Goal: Contribute content: Contribute content

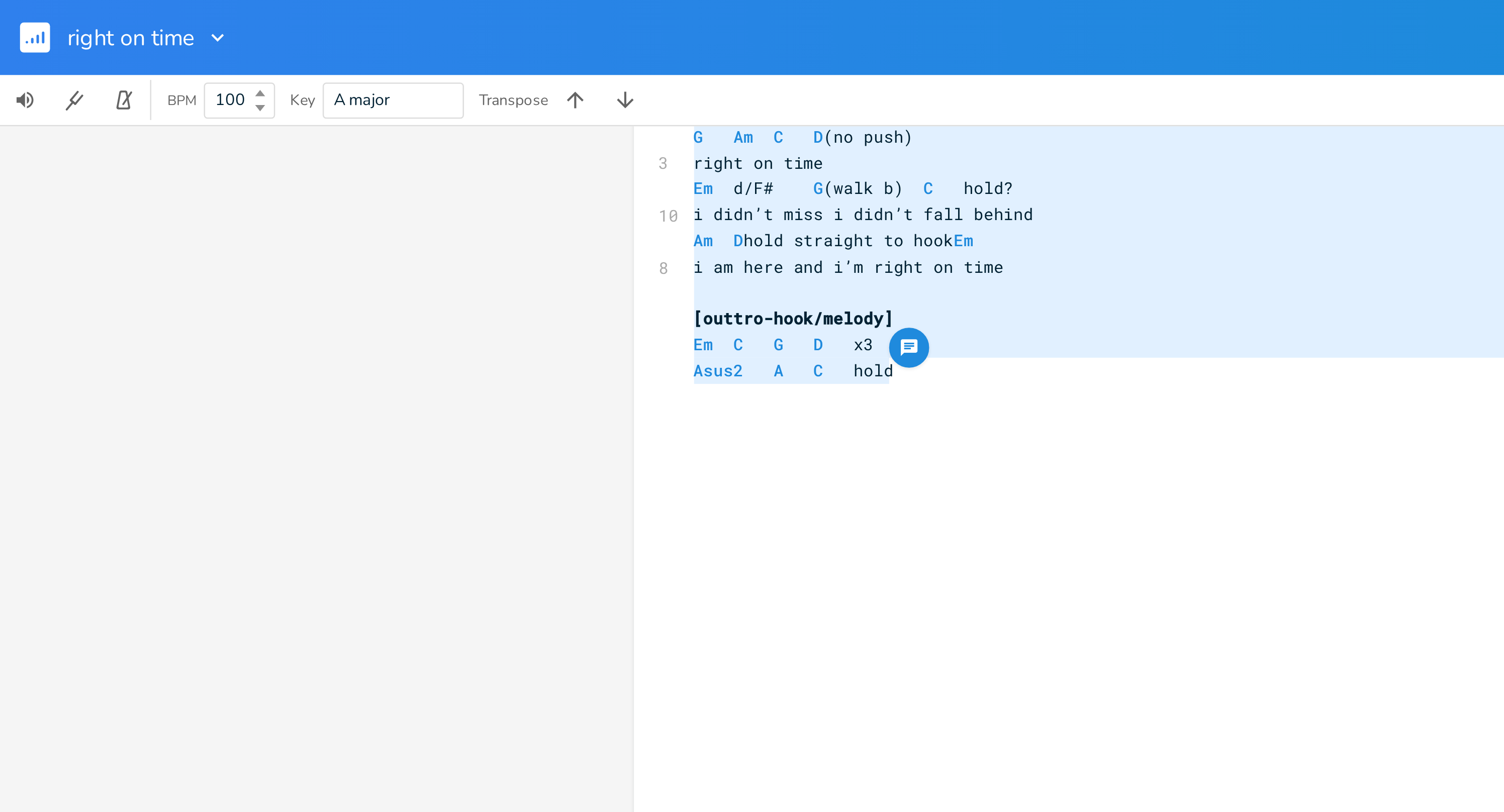
scroll to position [0, 4]
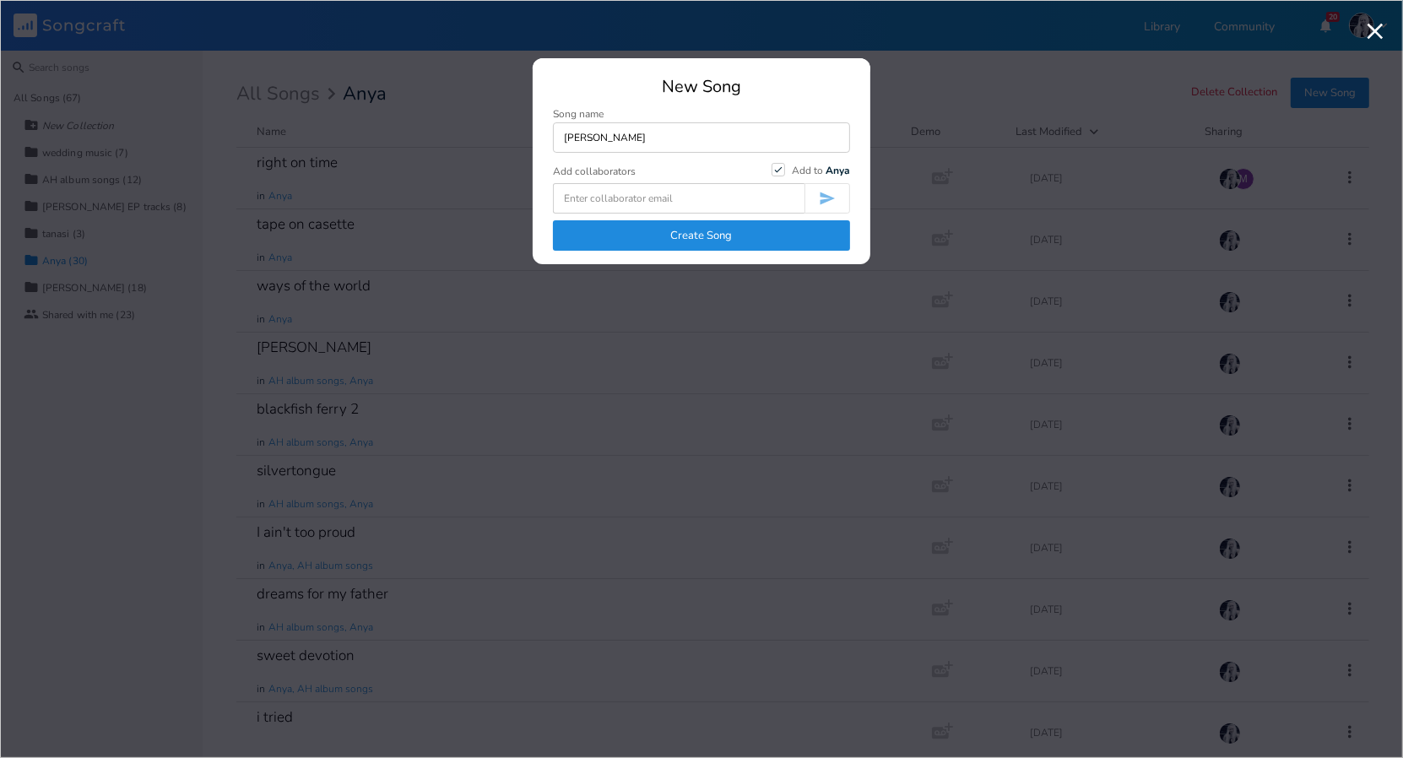
type input "[PERSON_NAME]"
click at [720, 228] on button "Create Song" at bounding box center [701, 235] width 297 height 30
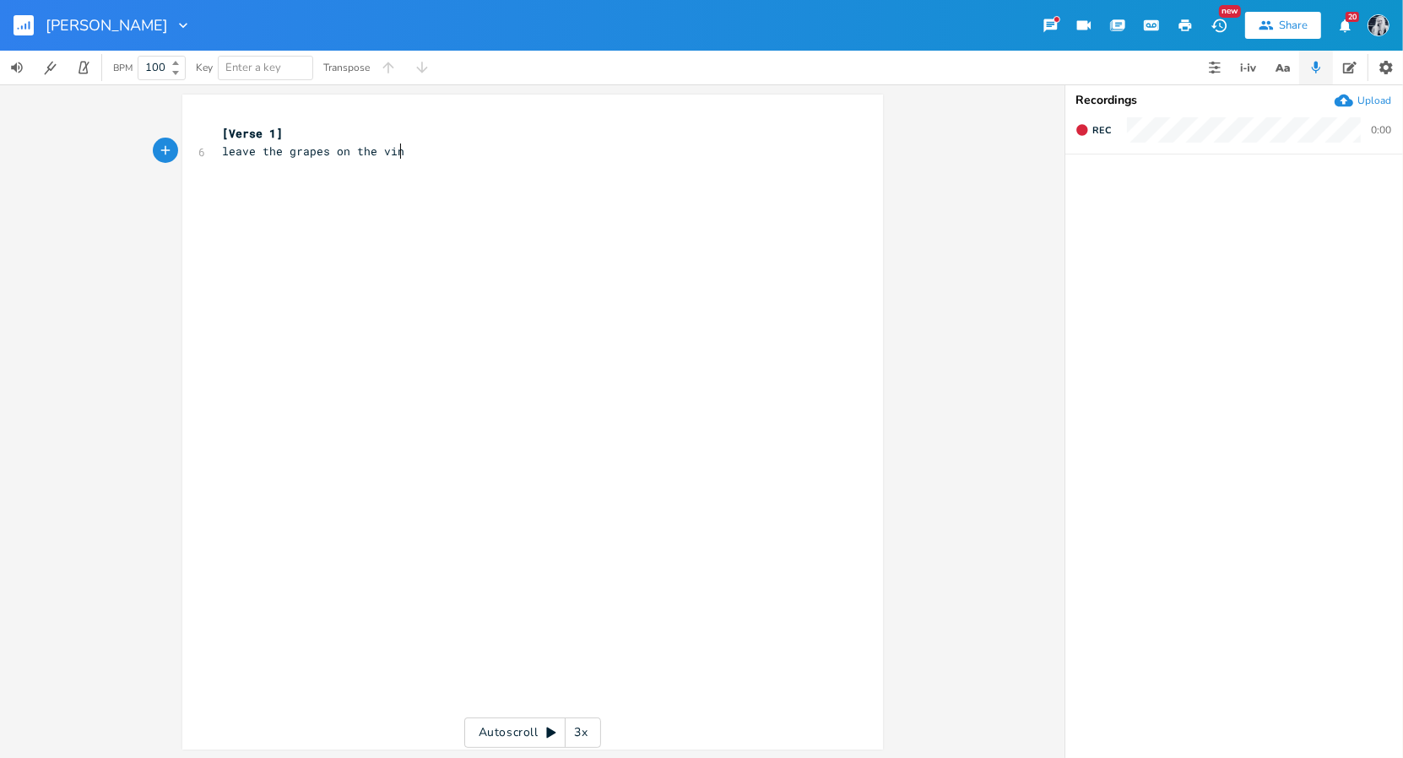
type textarea "leave the grapes on the vine"
drag, startPoint x: 322, startPoint y: 153, endPoint x: 214, endPoint y: 160, distance: 107.4
click at [219, 160] on div "[Verse 1] 6 leave the grapes on the vine ​ ​" at bounding box center [523, 160] width 609 height 70
type textarea "let the grapes hand"
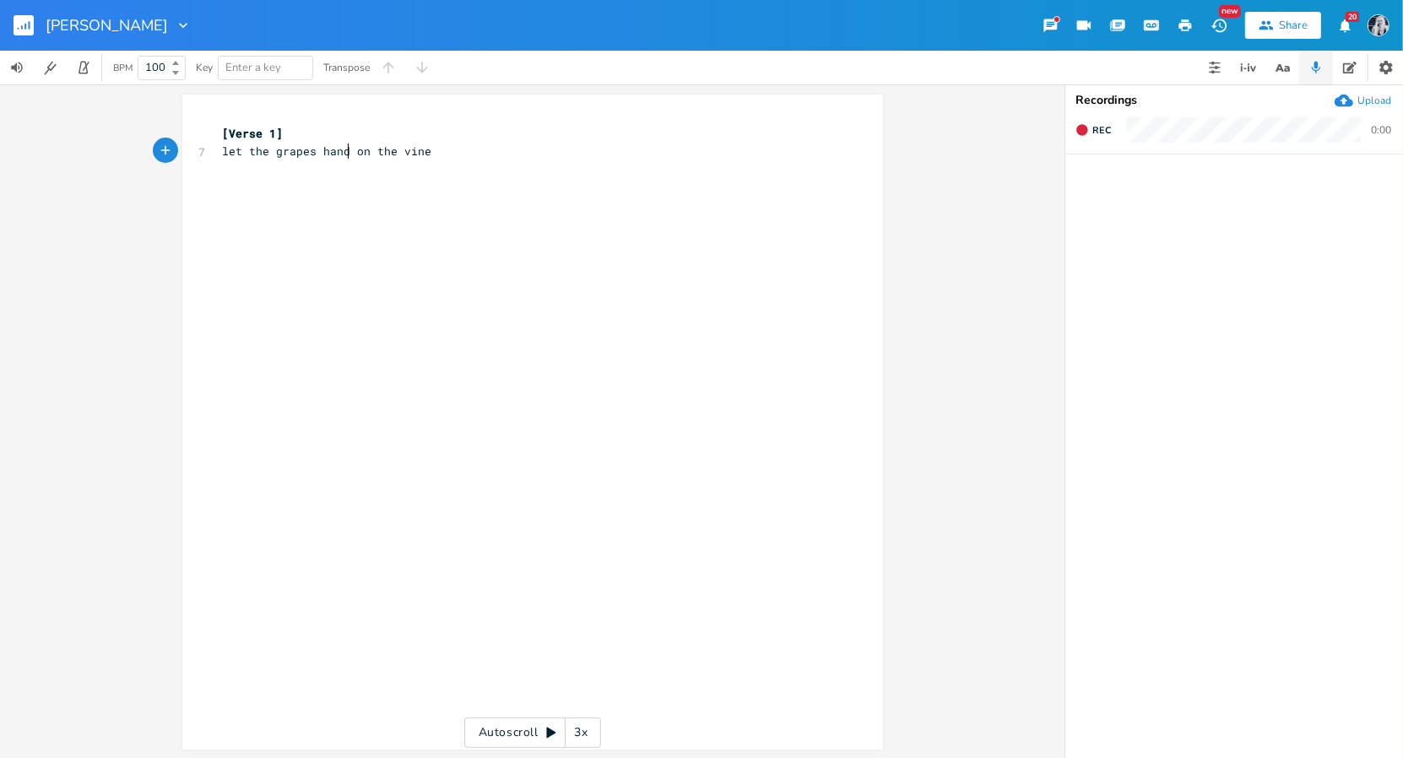
type textarea "g"
click at [439, 158] on pre "let the grapes hang on the vine" at bounding box center [523, 152] width 609 height 18
click at [250, 154] on span "let the grapes hang on the vine" at bounding box center [327, 150] width 209 height 15
click at [265, 154] on span "grapes hang on the vine" at bounding box center [300, 150] width 155 height 15
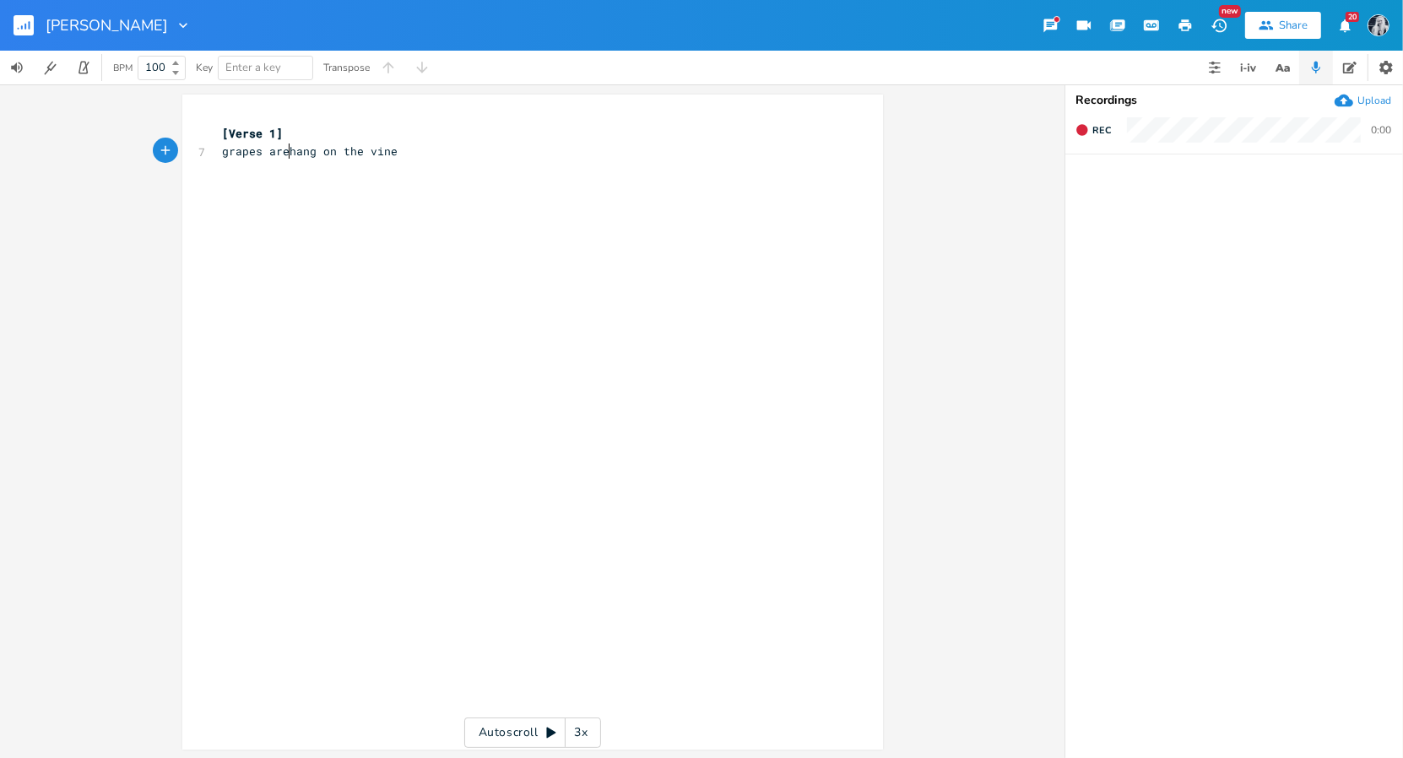
type textarea "are"
click at [313, 155] on span "grapes are hang on the vine" at bounding box center [314, 150] width 182 height 15
type textarea "i"
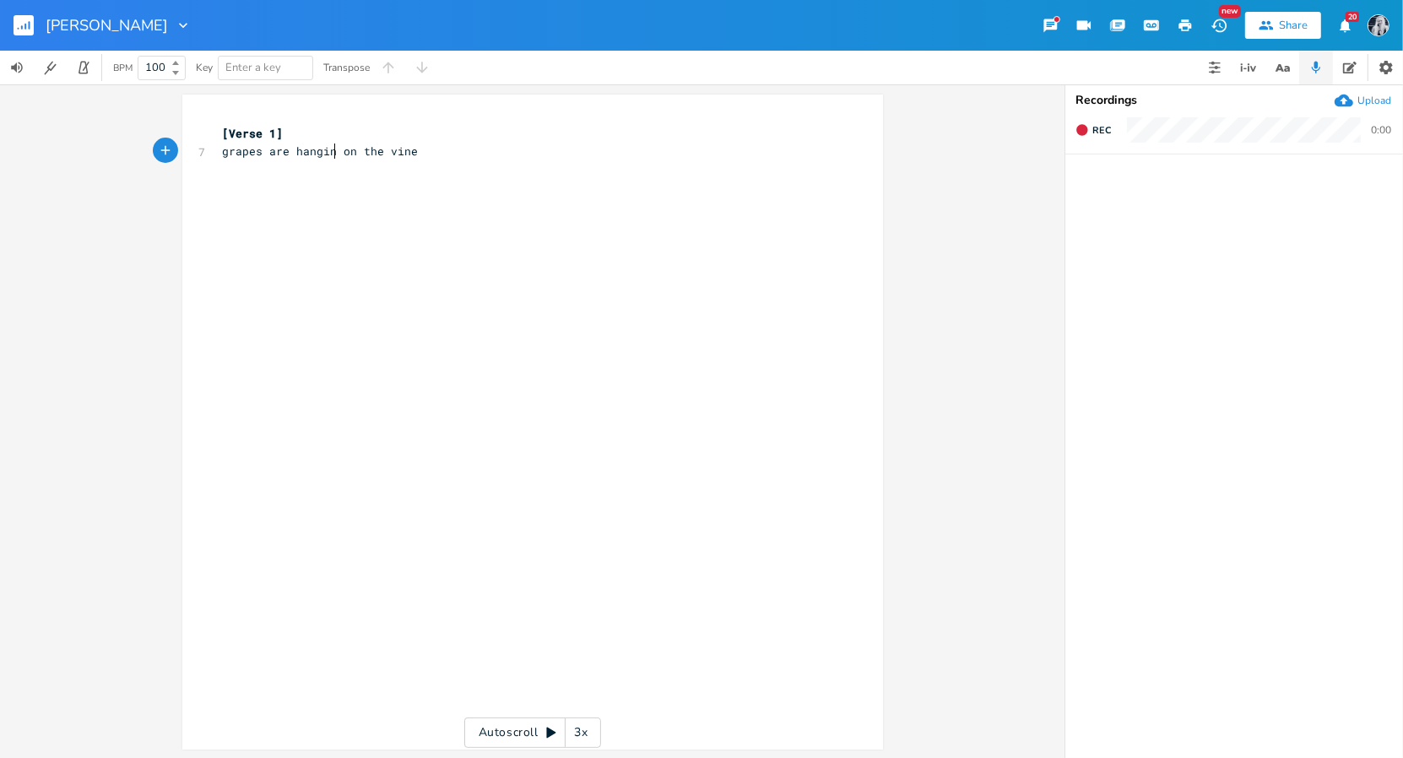
type textarea "ing"
click at [414, 155] on span "grapes are hanging on the vine" at bounding box center [324, 150] width 203 height 15
click at [290, 153] on span "grapes are hanging on the vine" at bounding box center [324, 150] width 203 height 15
type textarea "left"
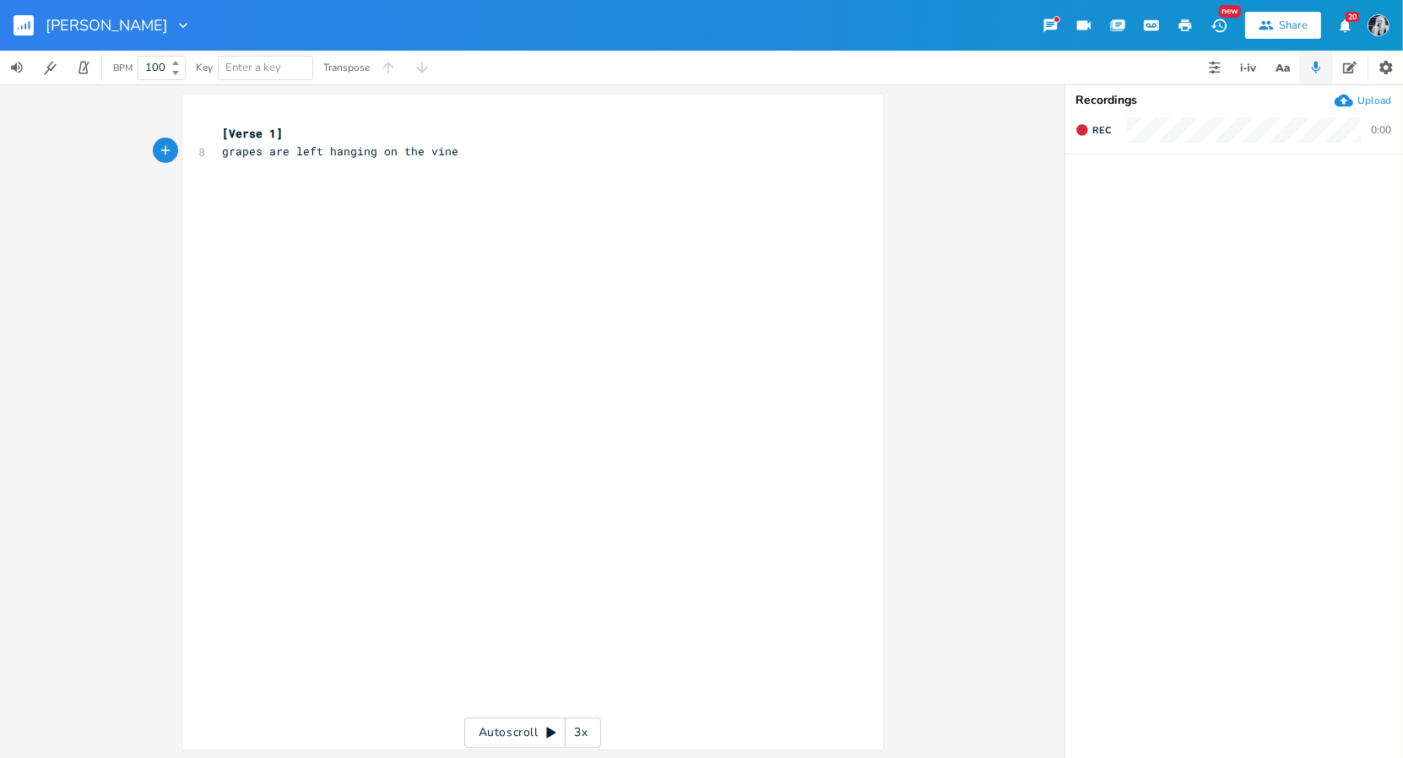
click at [478, 153] on pre "grapes are left hanging on the vine" at bounding box center [523, 152] width 609 height 18
type textarea "just a song to ease my mind"
click at [469, 159] on pre "grapes are left hanging on the vine" at bounding box center [523, 152] width 609 height 18
click at [223, 208] on span "just a song to ease my mind" at bounding box center [314, 203] width 182 height 15
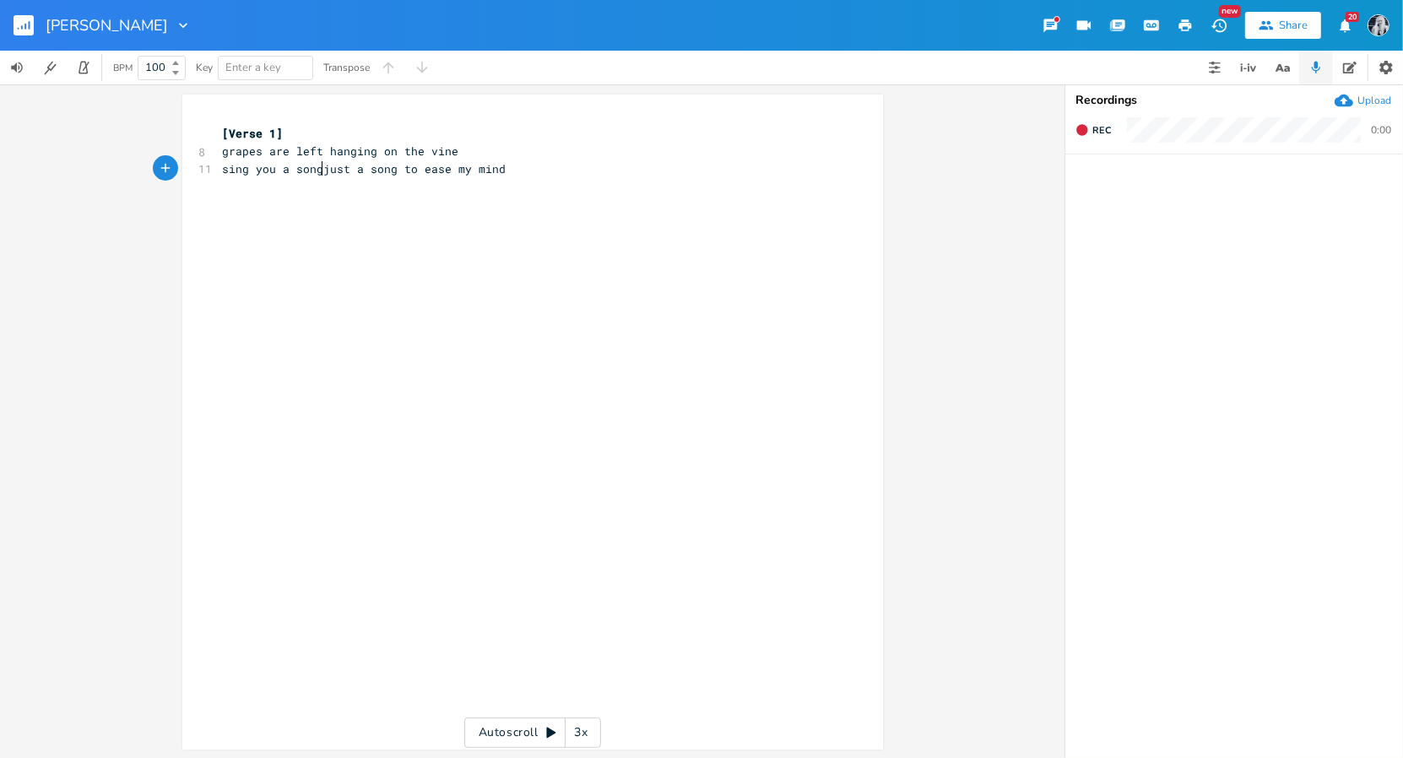
type textarea "sing you a song"
type textarea "a song"
drag, startPoint x: 396, startPoint y: 171, endPoint x: 353, endPoint y: 176, distance: 43.3
click at [352, 176] on pre "sing you a song just a song to ease my mind" at bounding box center [523, 169] width 609 height 18
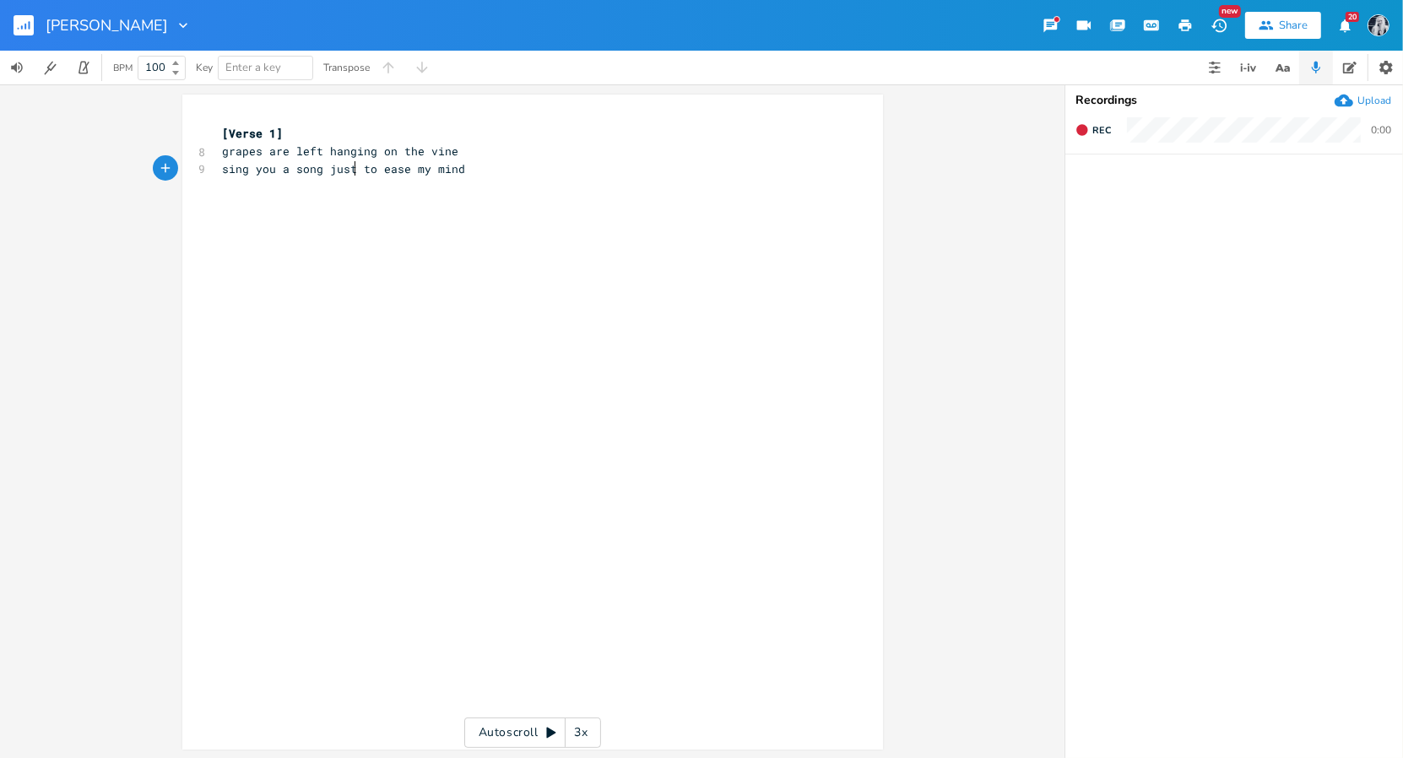
click at [487, 172] on pre "sing you a song just to ease my mind" at bounding box center [523, 169] width 609 height 18
type textarea "walk right through you r"
type textarea "r door"
type textarea "do you even want to be here anymore"
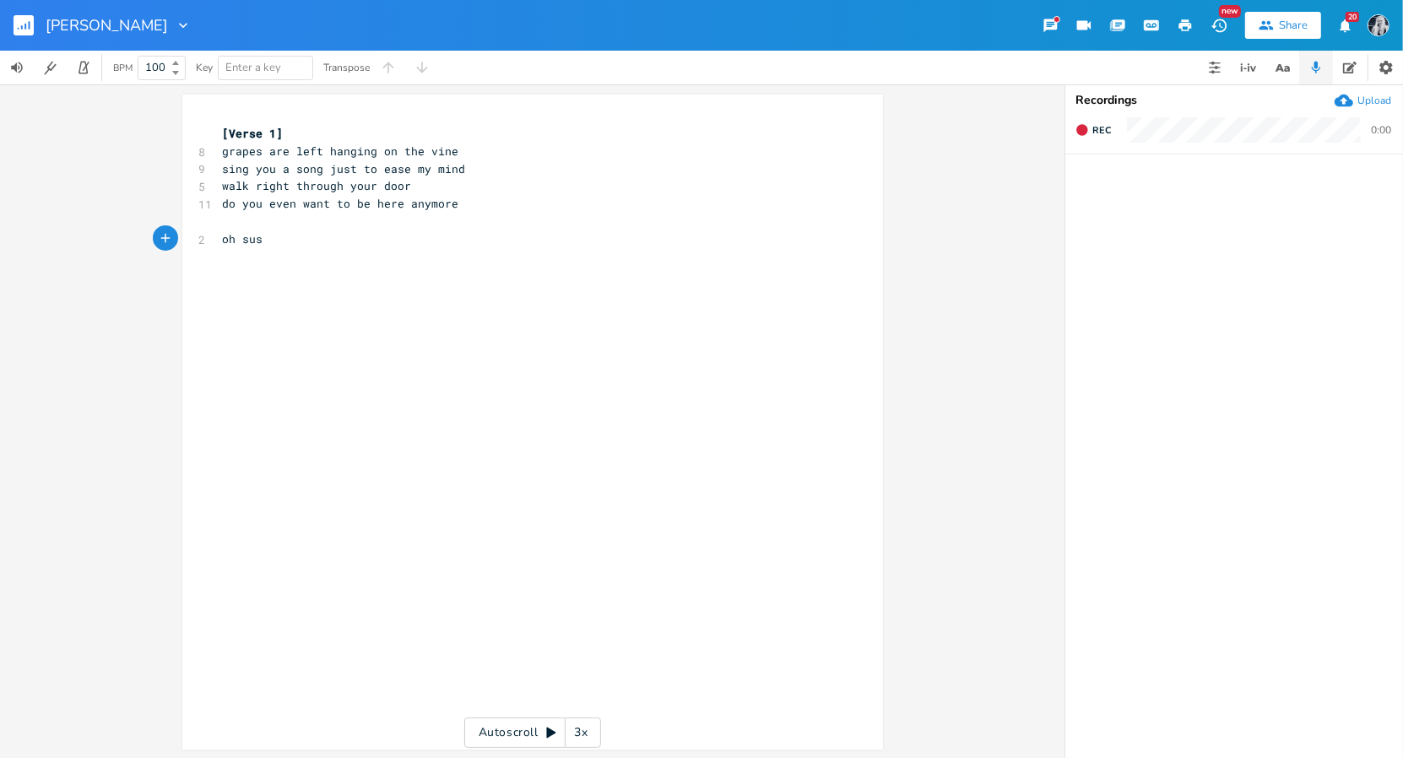
type textarea "oh [PERSON_NAME]"
type textarea "a"
type textarea "cant you see it will be alright"
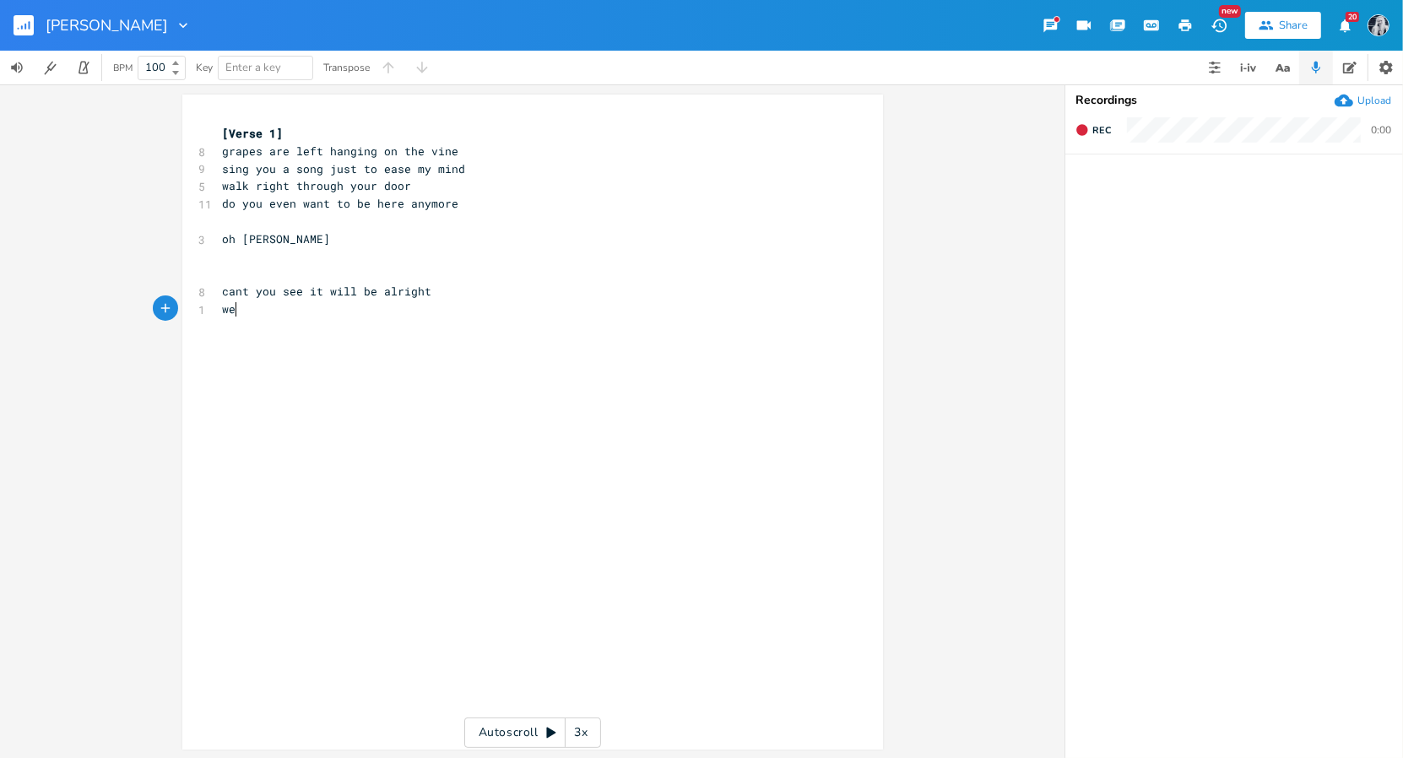
scroll to position [0, 17]
type textarea "we talk so late into the night"
type textarea "just a few more hours before it's light"
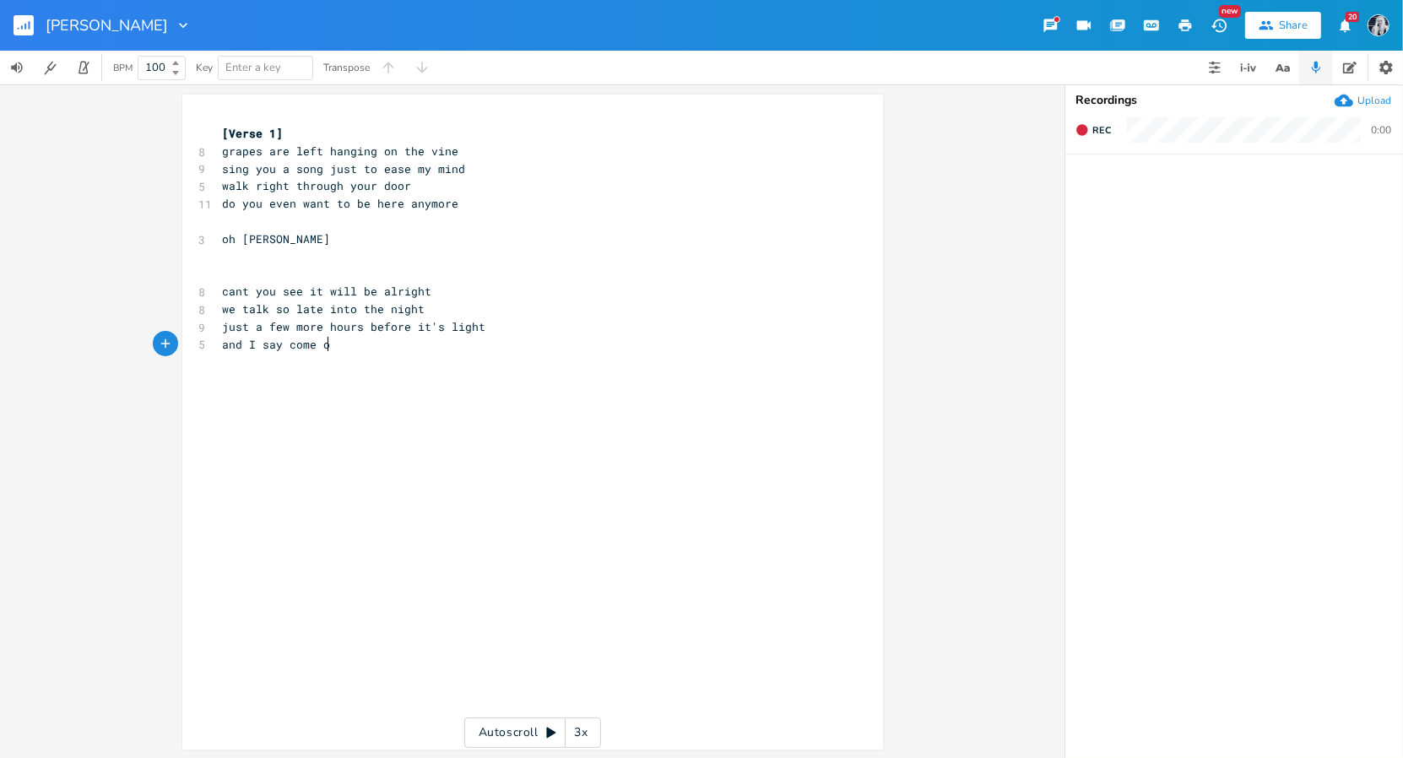
type textarea "and I say come on"
type textarea "let's"
click at [223, 190] on span "walk right through your door" at bounding box center [317, 185] width 189 height 15
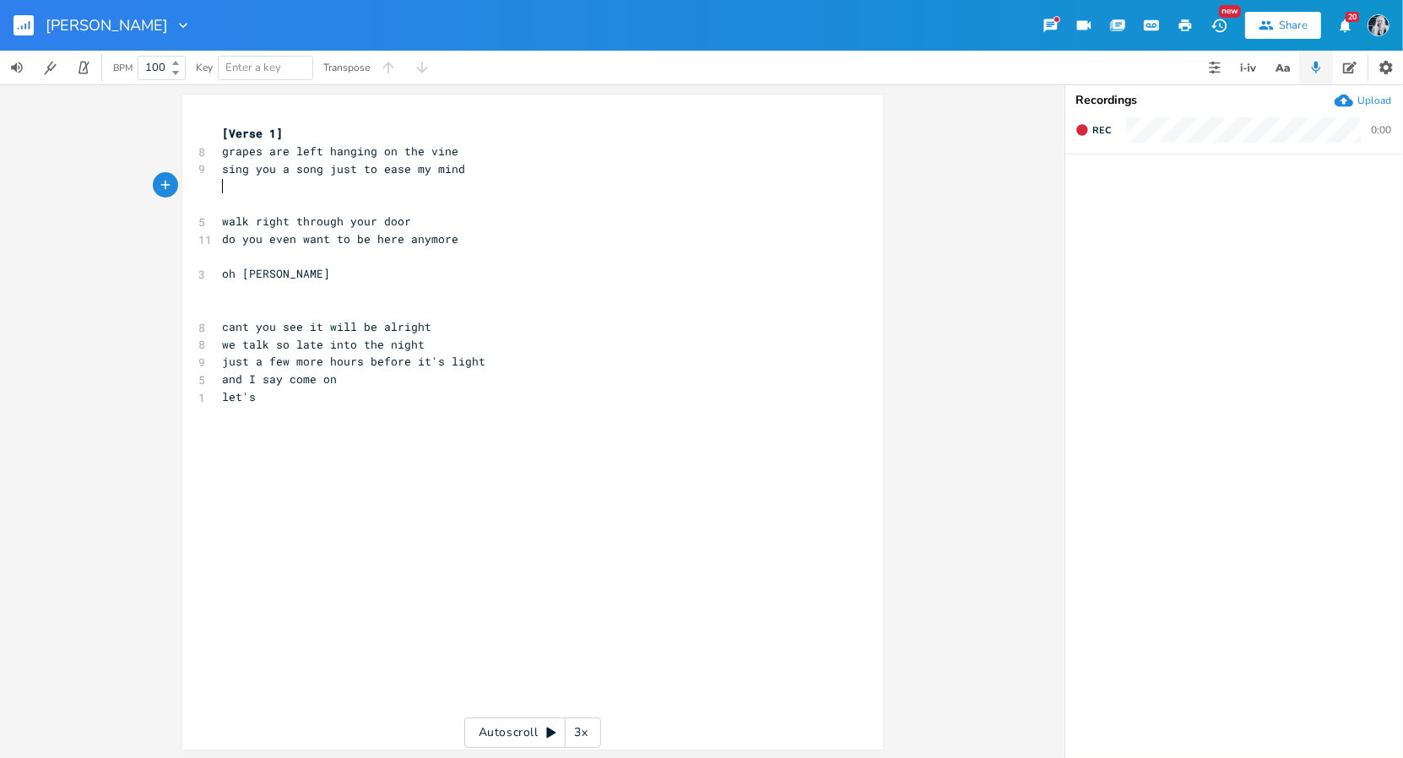
click at [219, 185] on pre "​" at bounding box center [523, 186] width 609 height 18
type textarea "watch you as you pour the wine"
click at [221, 205] on pre "​" at bounding box center [523, 204] width 609 height 18
type textarea "and i say come on"
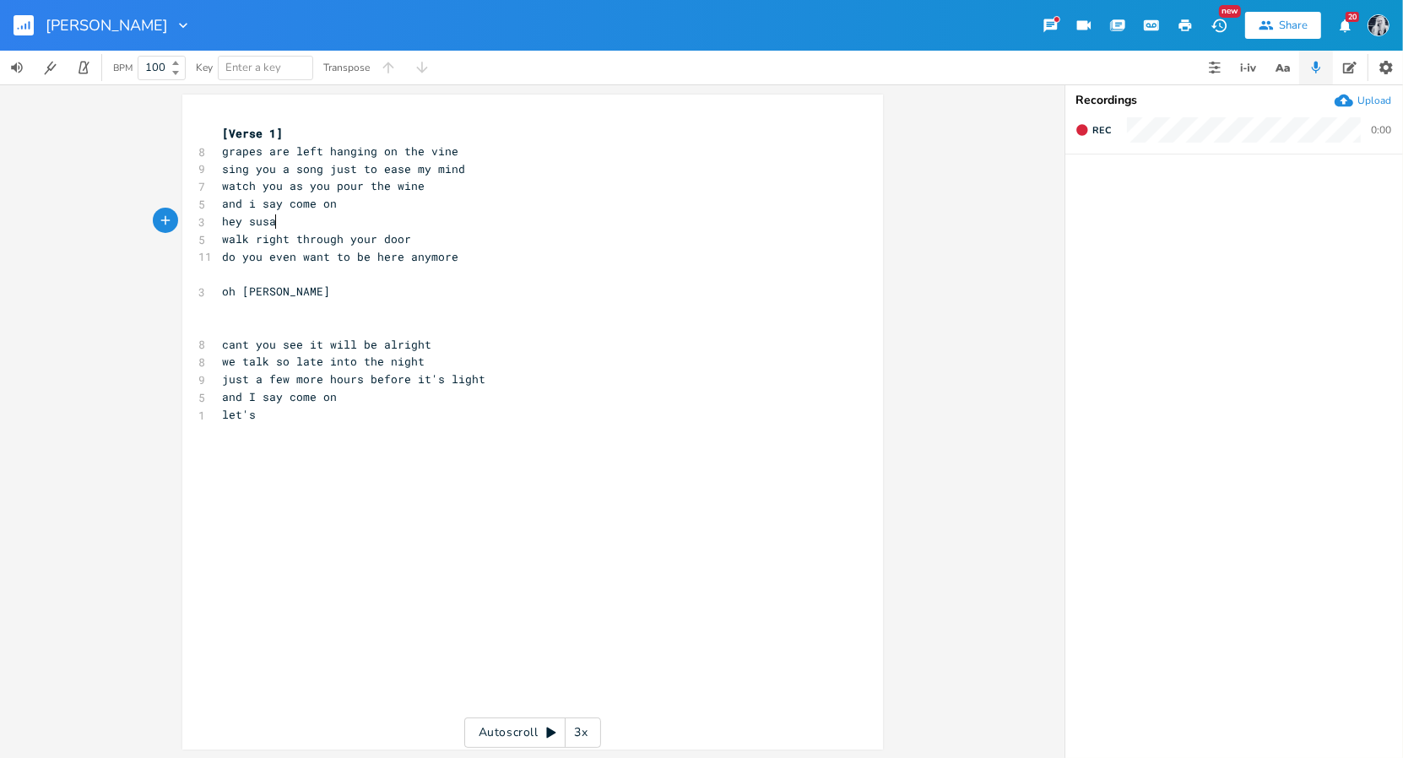
type textarea "hey [PERSON_NAME]"
click at [251, 419] on span "let's" at bounding box center [240, 414] width 34 height 15
type textarea "hey [PERSON_NAME]"
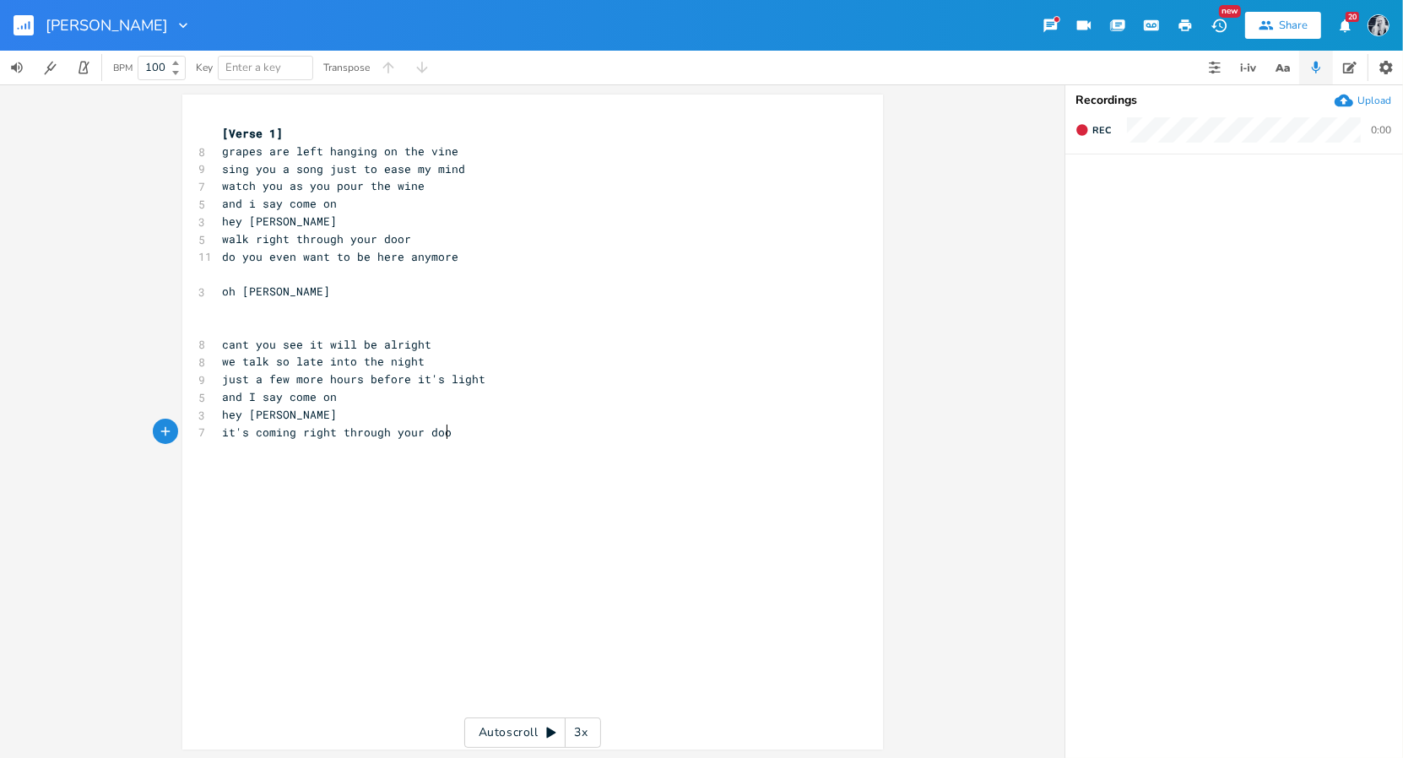
type textarea "it's coming right through your door"
click at [290, 438] on span "it's coming right through your door" at bounding box center [341, 432] width 236 height 15
type textarea "gonna walk"
drag, startPoint x: 284, startPoint y: 436, endPoint x: 218, endPoint y: 436, distance: 66.7
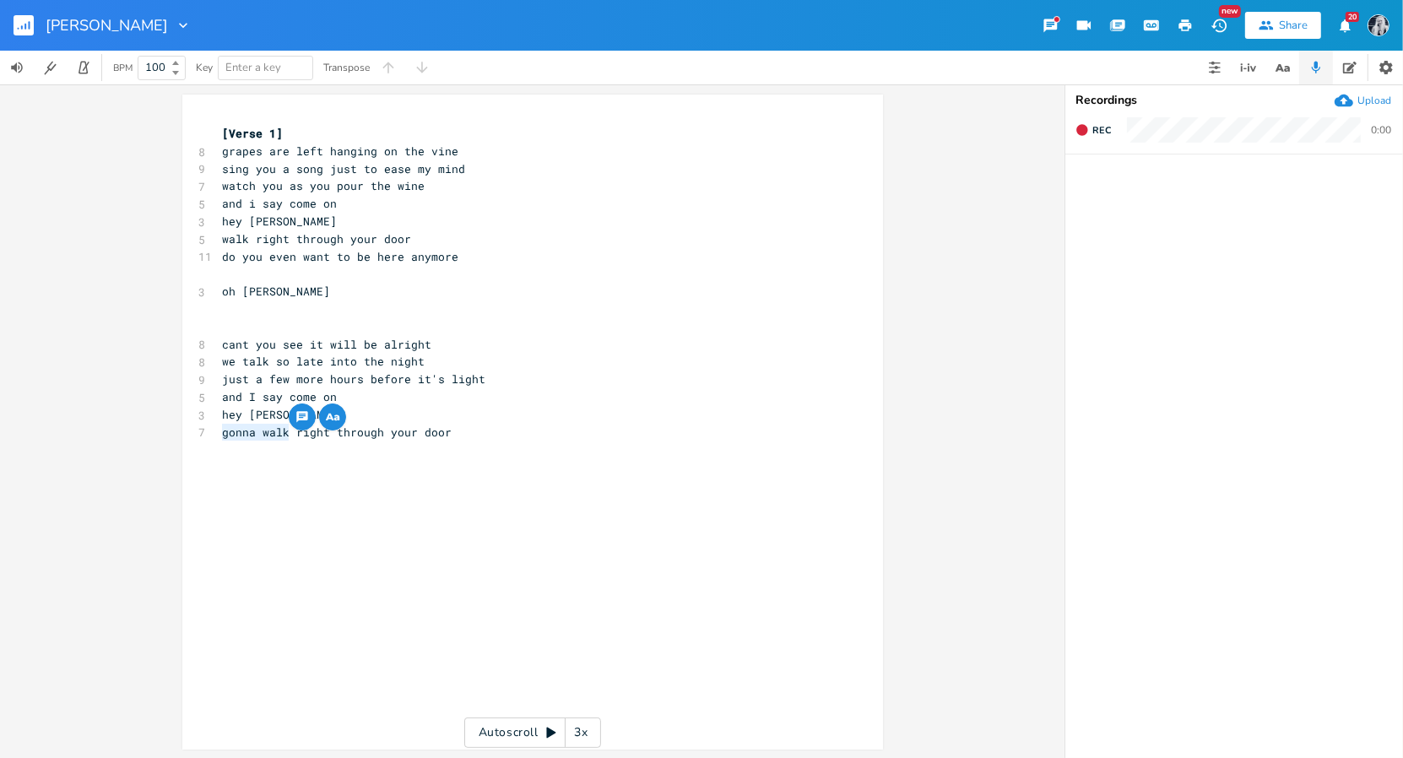
click at [223, 436] on span "gonna walk right through your door" at bounding box center [338, 432] width 230 height 15
type textarea "it's walking"
drag, startPoint x: 282, startPoint y: 242, endPoint x: 214, endPoint y: 246, distance: 67.6
click at [219, 246] on pre "walk right through your door" at bounding box center [523, 239] width 609 height 18
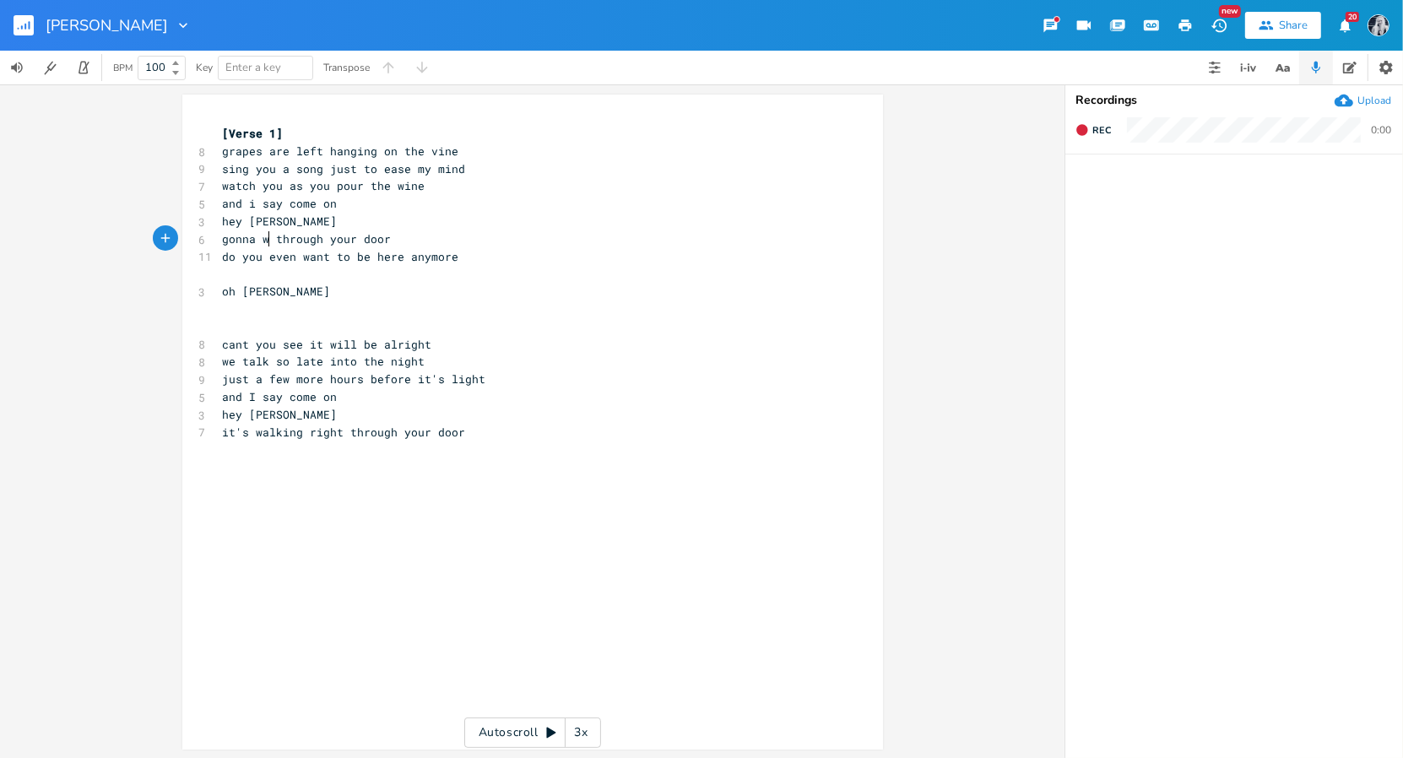
type textarea "gonna wa"
type textarea "walk"
click at [223, 241] on span "gonna walk through your door" at bounding box center [317, 238] width 189 height 15
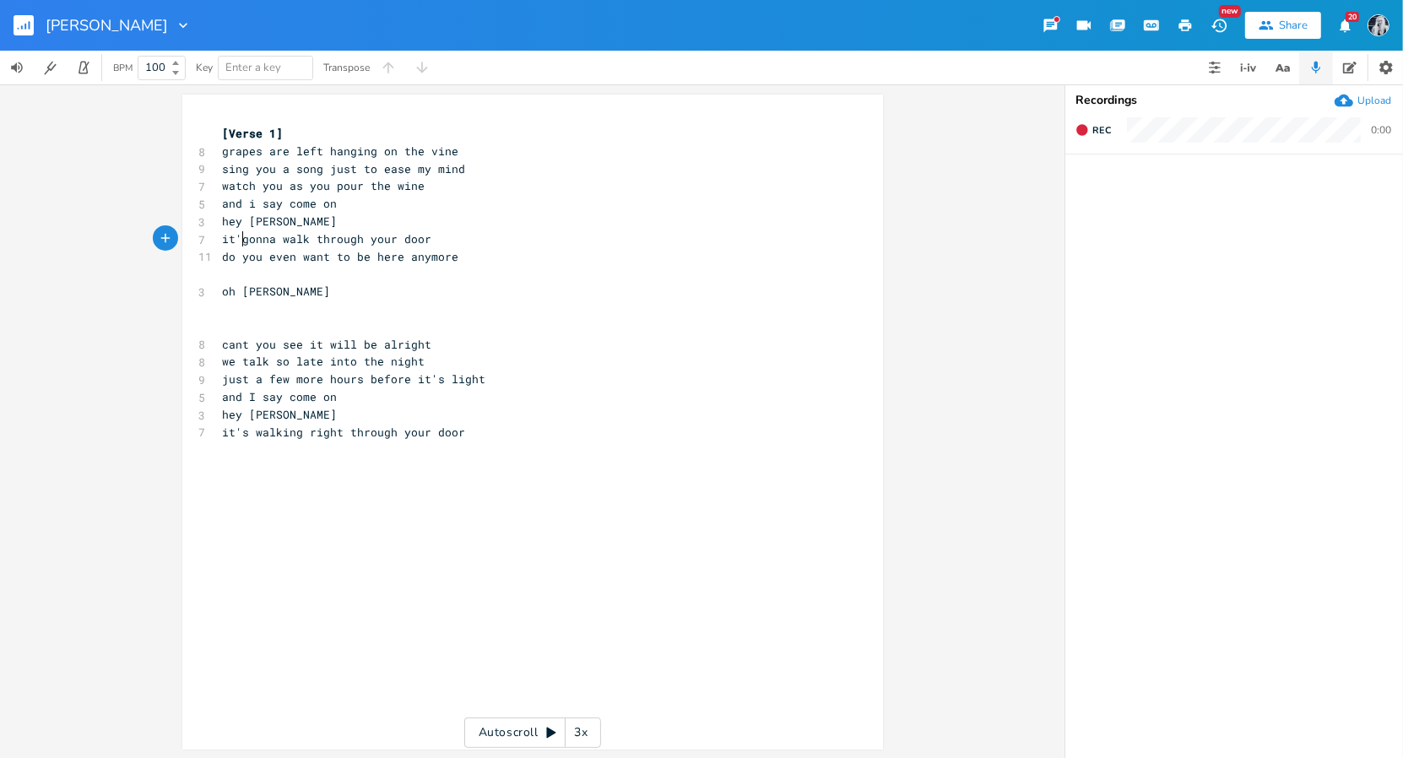
scroll to position [0, 15]
type textarea "it's"
click at [373, 384] on span "just a few more hours before it's light" at bounding box center [354, 378] width 263 height 15
click at [464, 430] on pre "it's walking right through your door" at bounding box center [523, 433] width 609 height 18
click at [223, 153] on span "grapes are left hanging on the vine" at bounding box center [341, 150] width 236 height 15
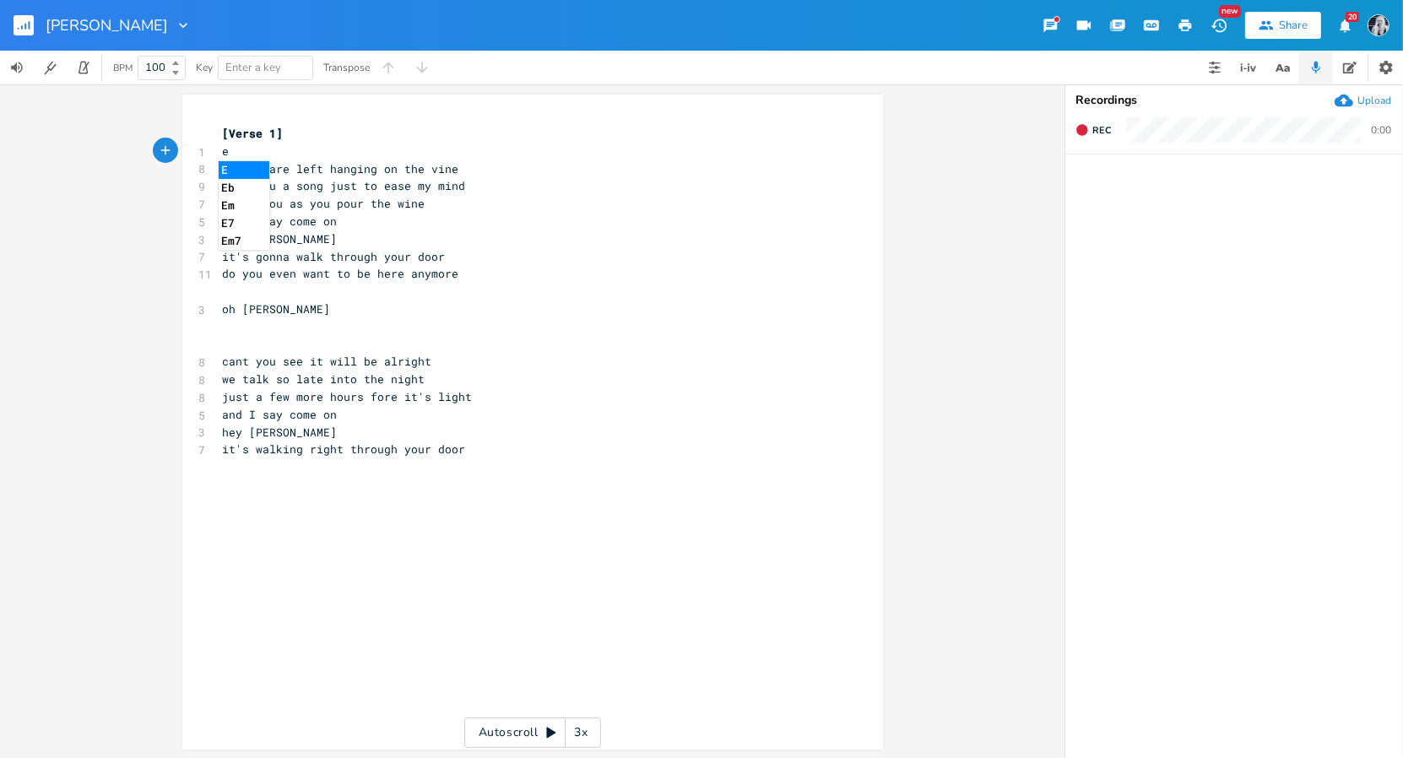
type textarea "em"
type textarea "a"
click at [284, 149] on span at bounding box center [294, 152] width 20 height 18
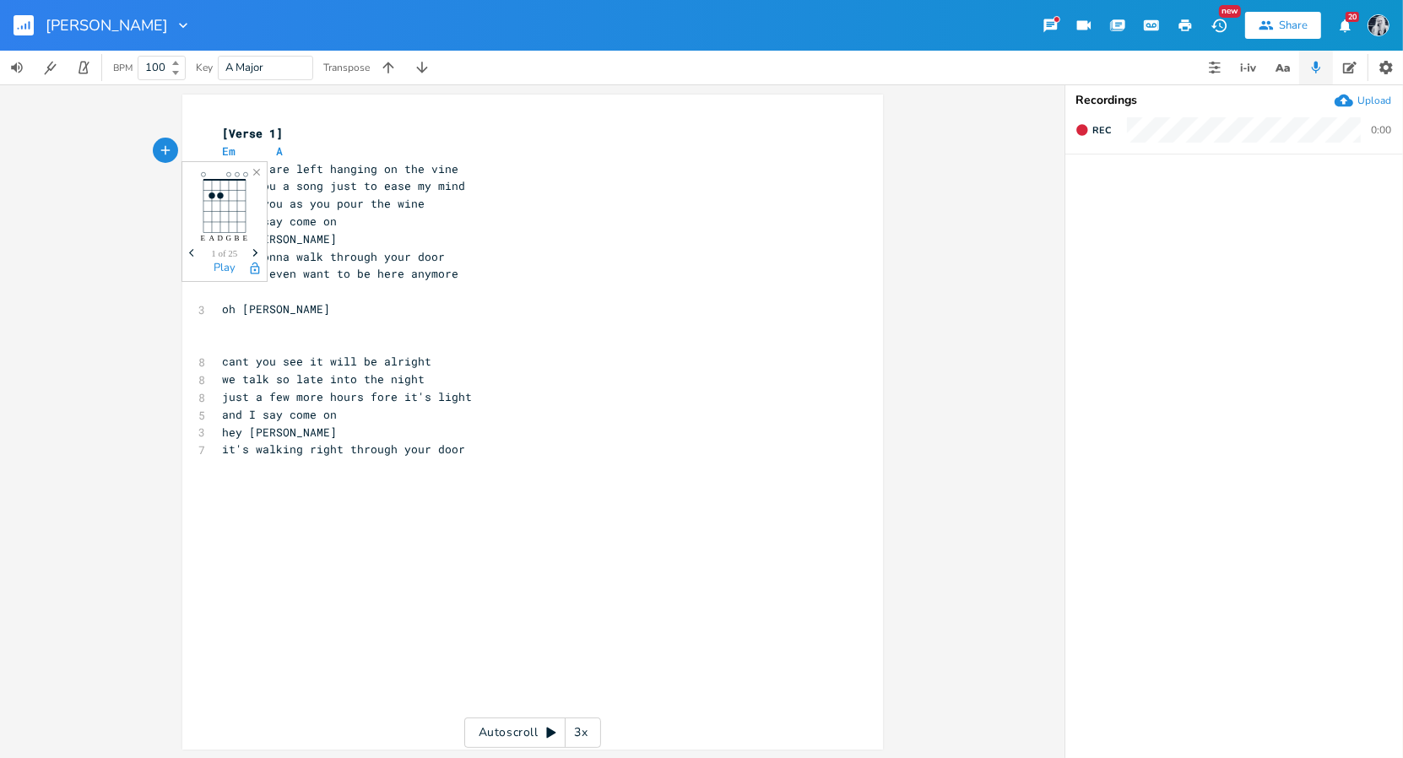
click at [284, 149] on span at bounding box center [294, 152] width 20 height 18
type textarea "Em A"
click at [223, 189] on span "sing you a song just to ease my mind" at bounding box center [344, 185] width 243 height 15
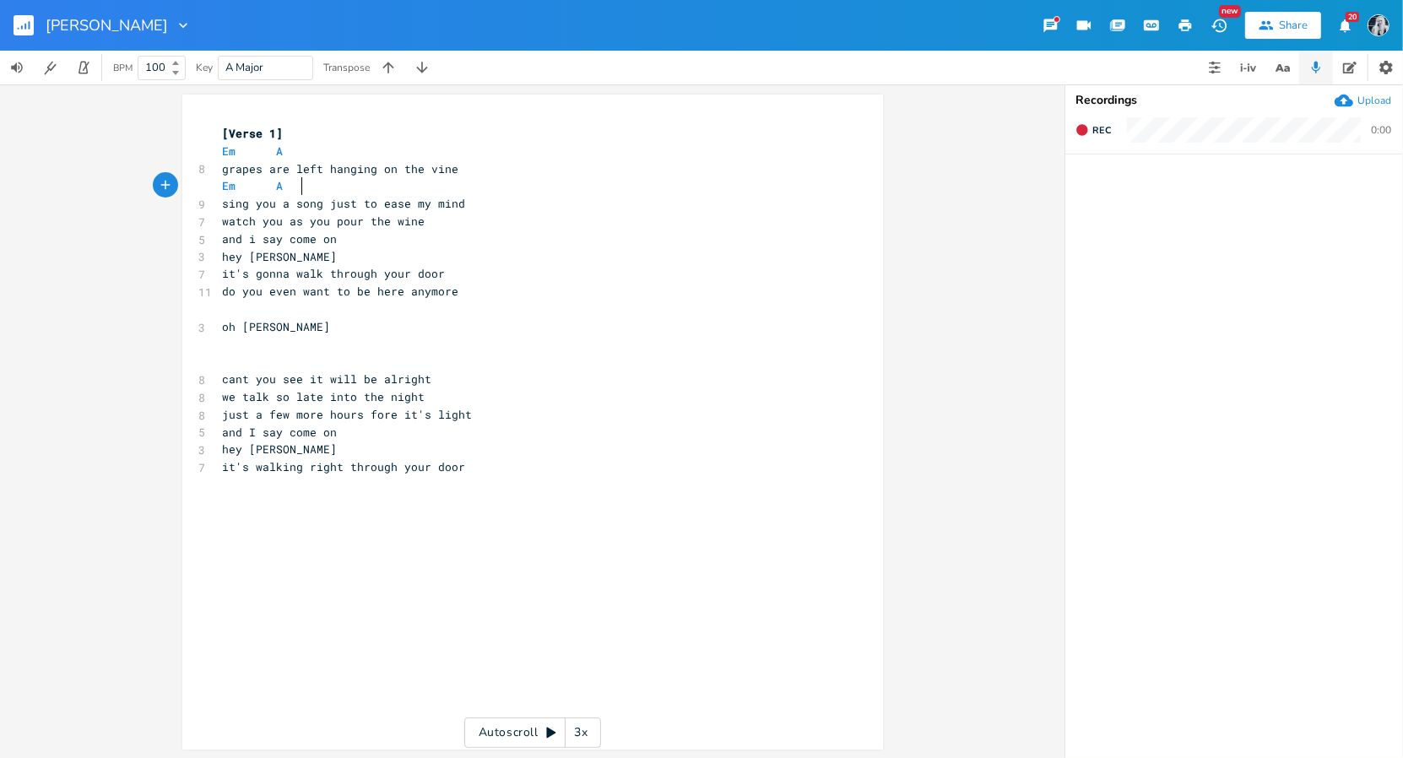
click at [223, 227] on span "watch you as you pour the wine" at bounding box center [324, 221] width 203 height 15
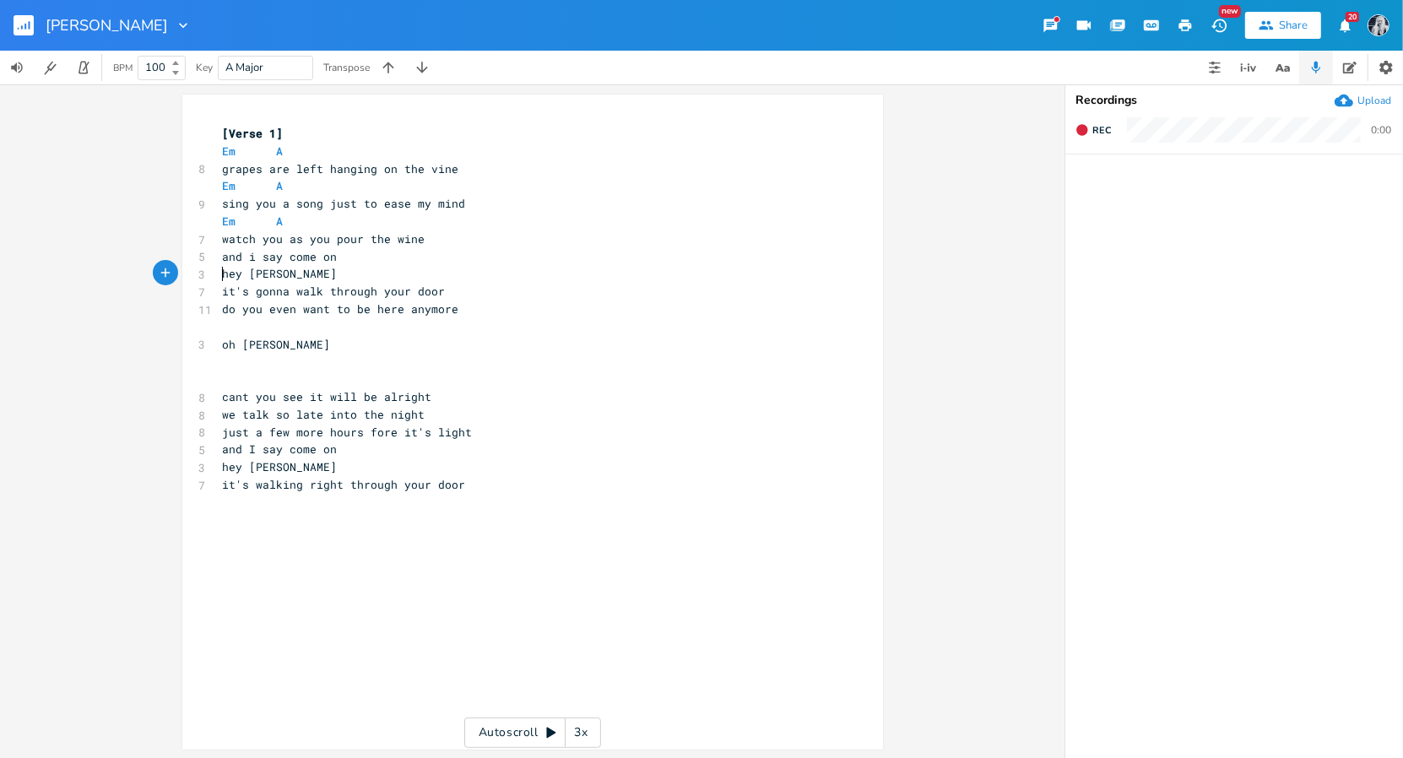
click at [223, 272] on span "hey [PERSON_NAME]" at bounding box center [280, 273] width 115 height 15
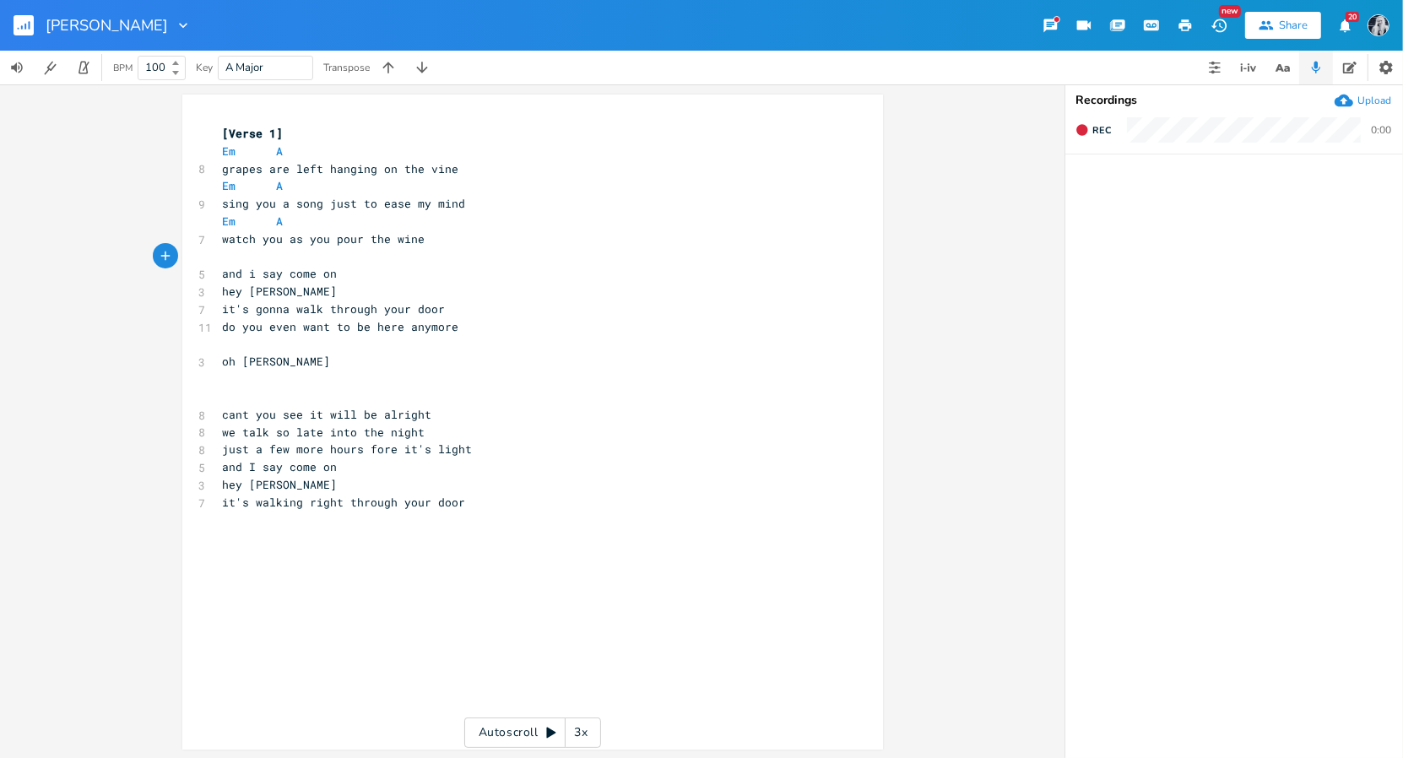
type textarea "d"
click at [223, 296] on span "hey [PERSON_NAME]" at bounding box center [280, 291] width 115 height 15
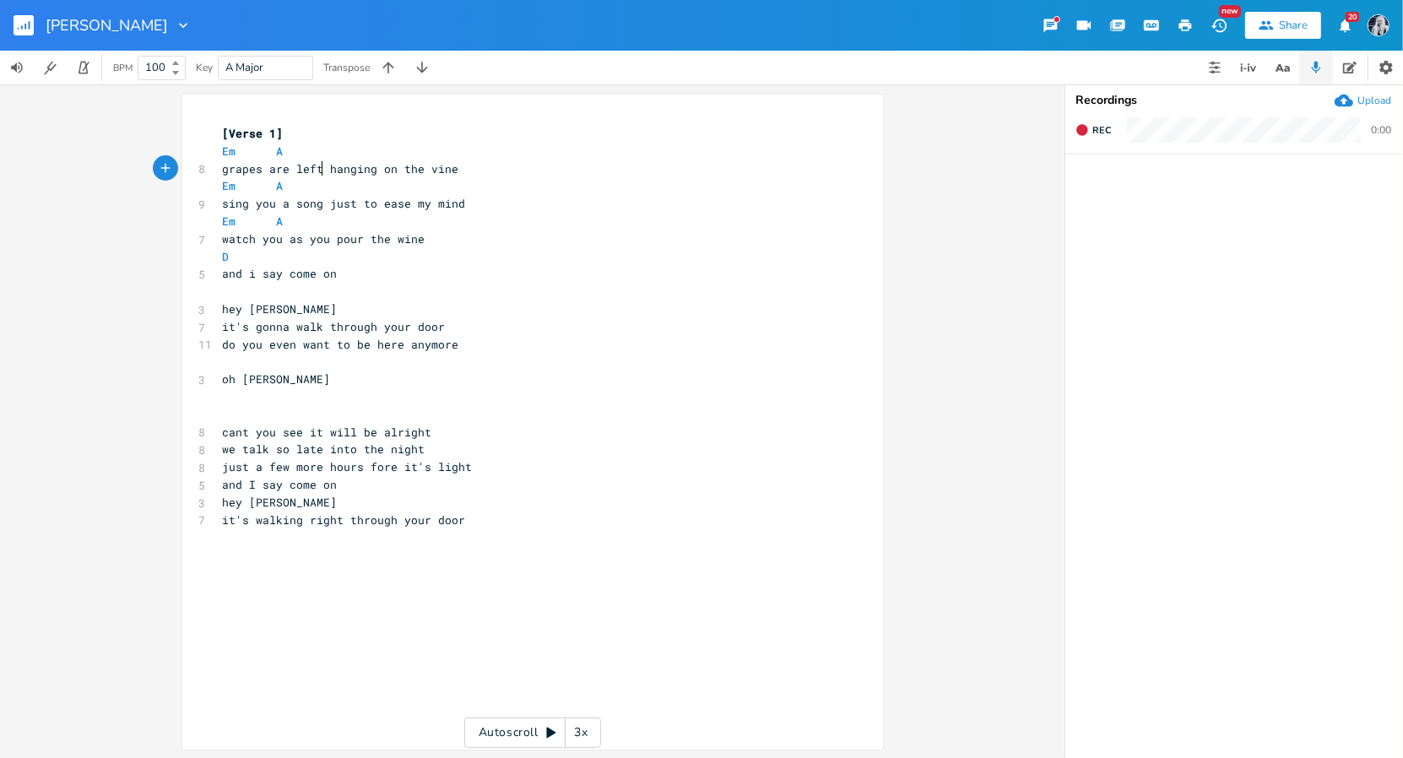
click at [314, 172] on span "grapes are left hanging on the vine" at bounding box center [341, 168] width 236 height 15
type textarea "leave the grapes just"
click at [307, 165] on span "leave the grapes just hanging on the vine" at bounding box center [361, 168] width 277 height 15
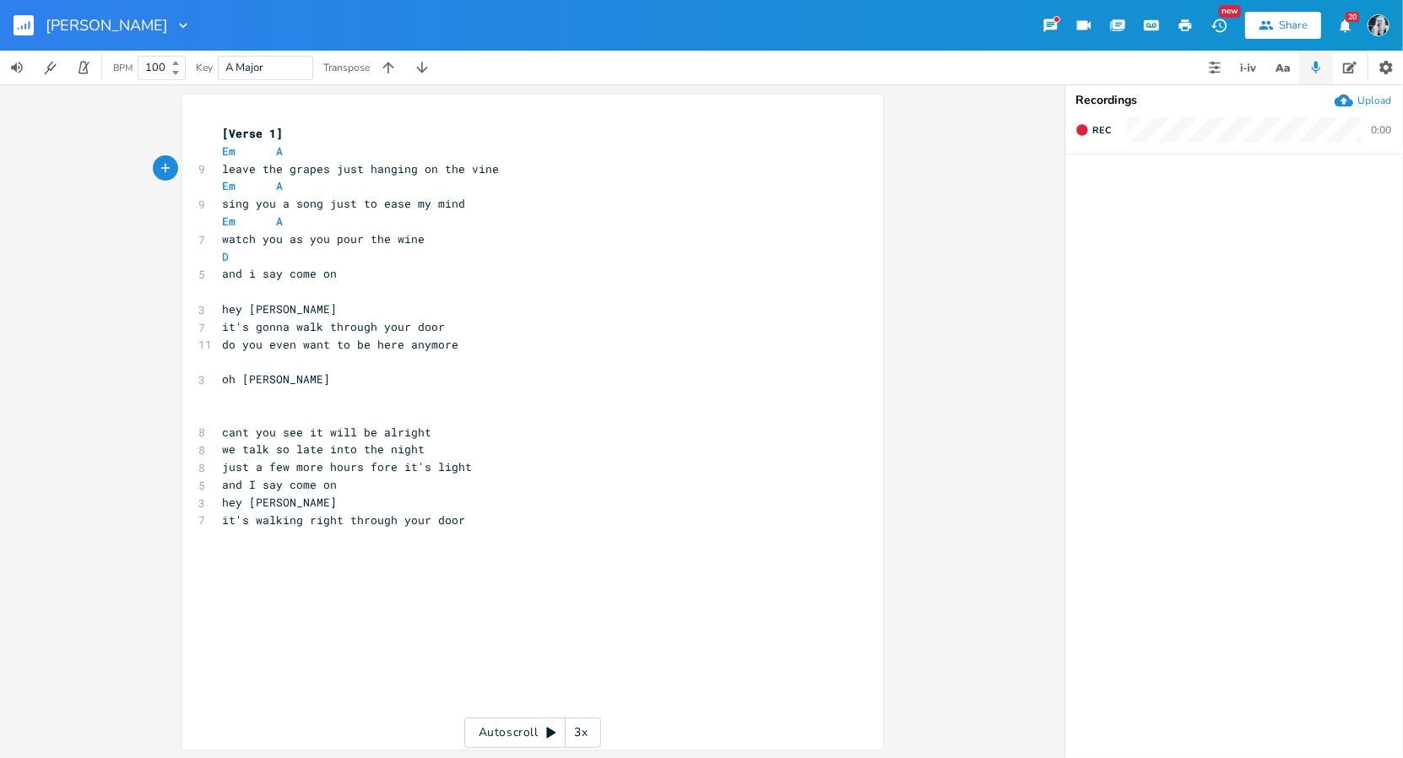
click at [219, 293] on pre "​" at bounding box center [523, 292] width 609 height 18
type textarea "g"
click at [288, 310] on pre "hey [PERSON_NAME]" at bounding box center [523, 309] width 609 height 18
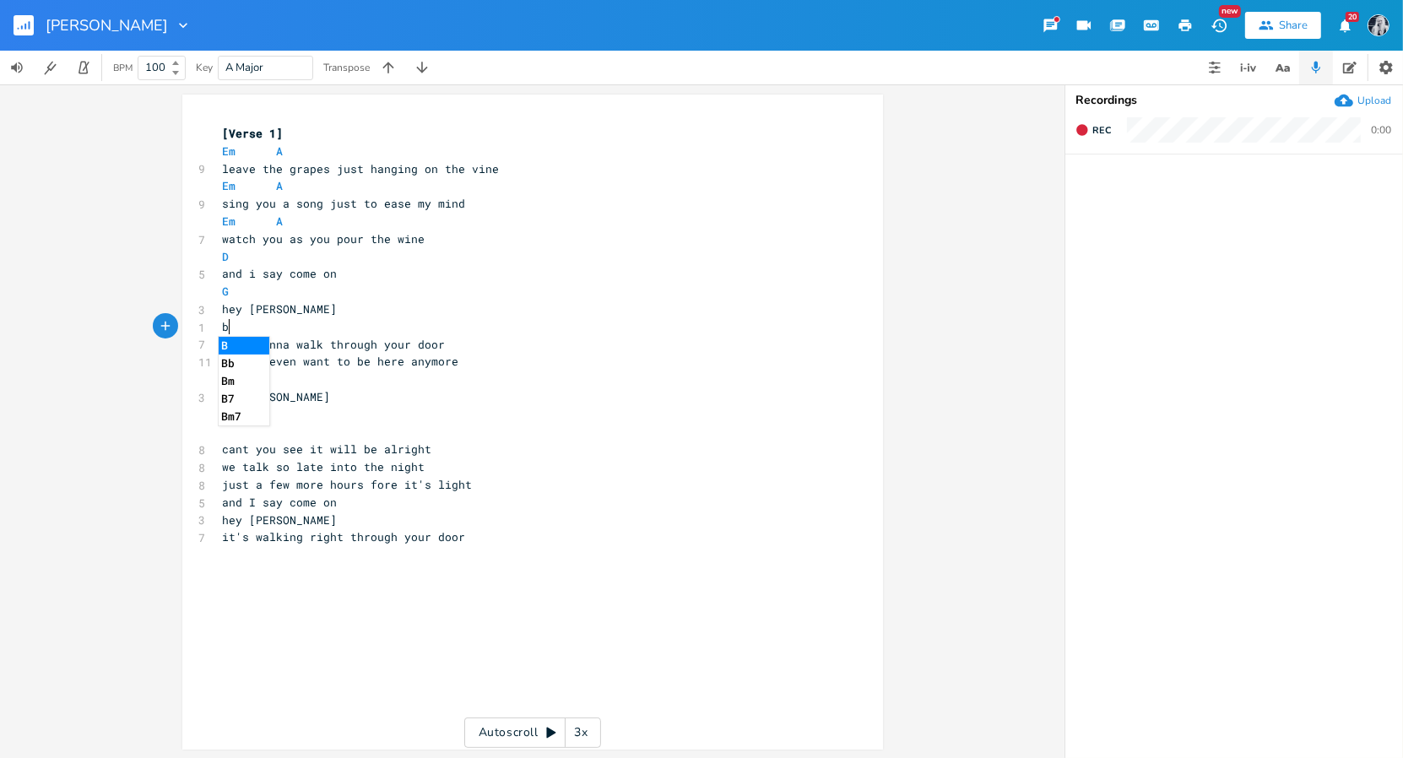
type textarea "bm"
type textarea "g"
click at [223, 366] on span "do you even want to be here anymore" at bounding box center [341, 361] width 236 height 15
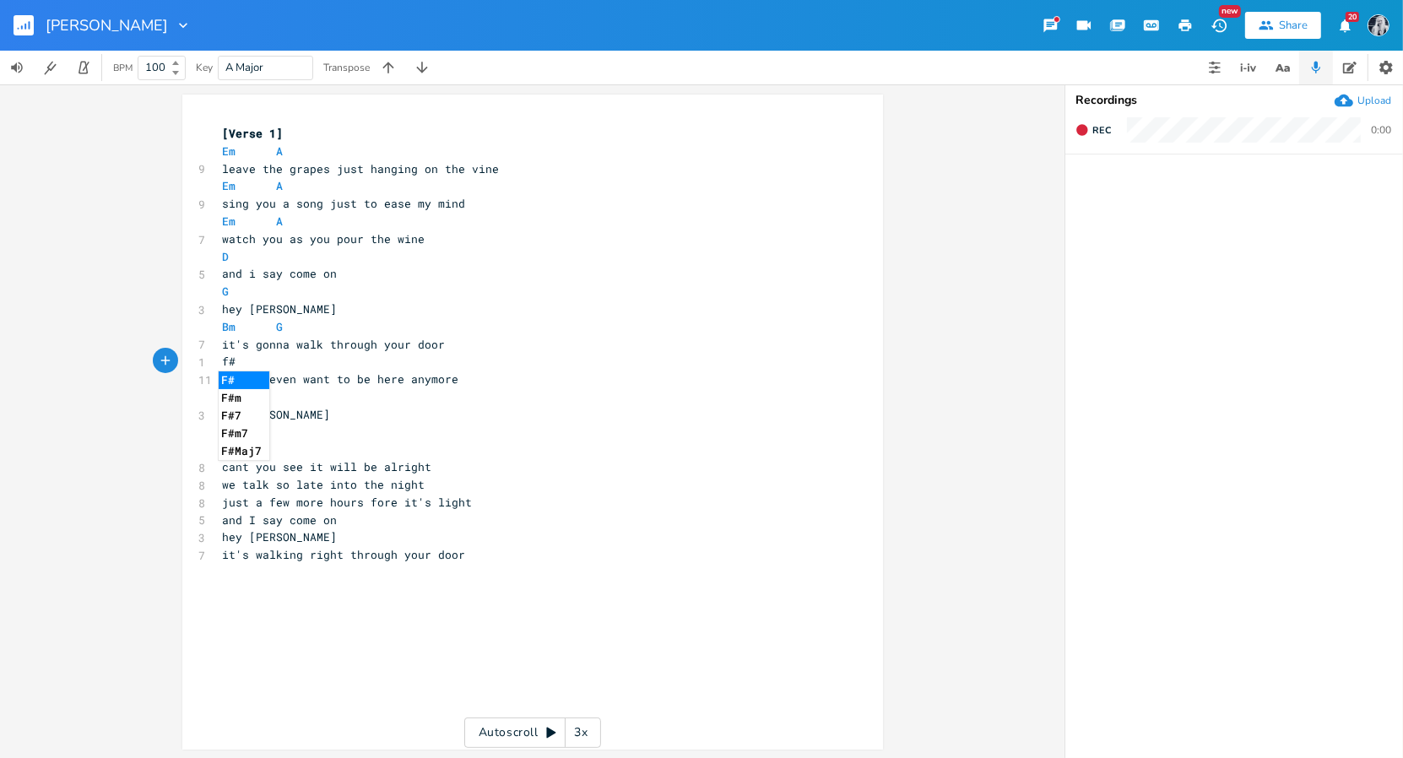
type textarea "f#m"
type textarea "g"
click at [223, 413] on span "oh [PERSON_NAME]" at bounding box center [277, 414] width 108 height 15
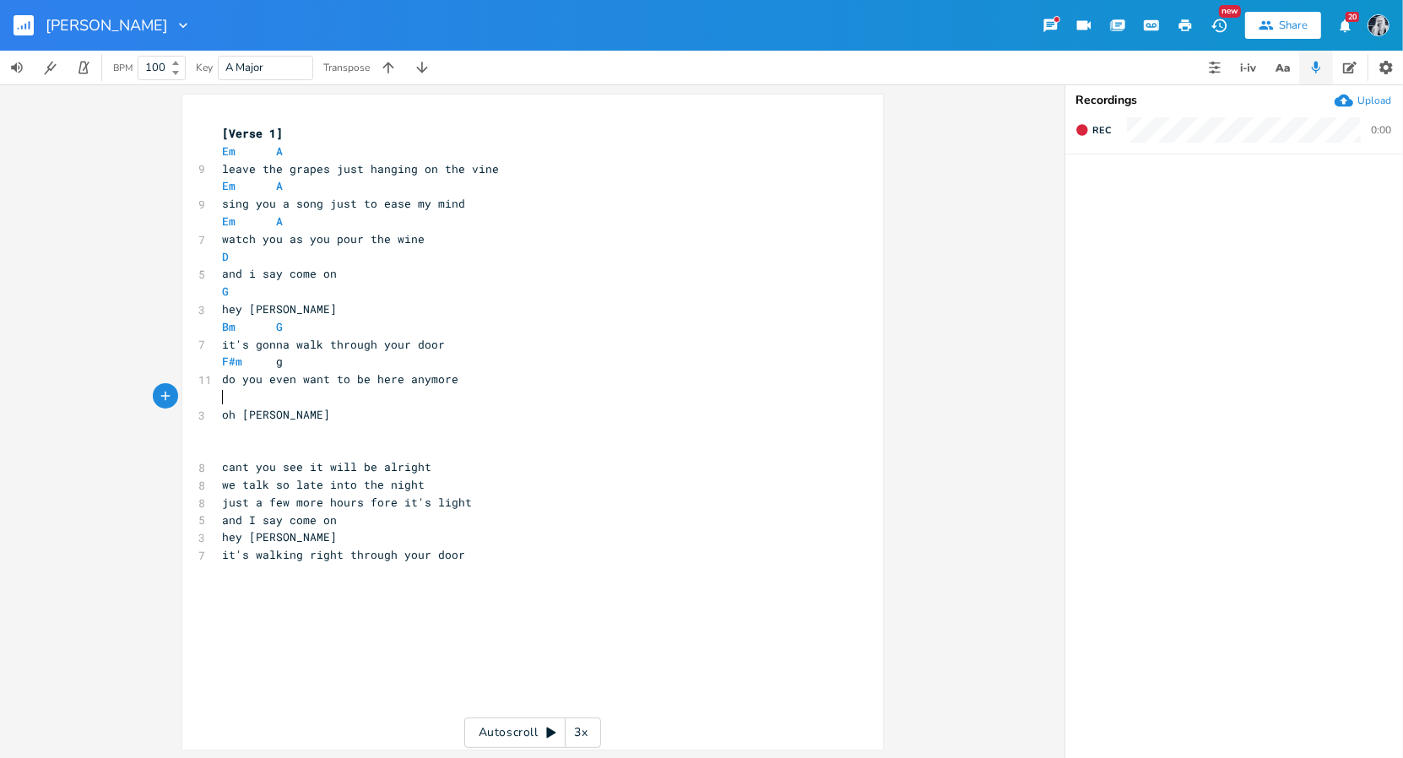
type textarea "a"
click at [274, 370] on pre "F#m g" at bounding box center [523, 362] width 609 height 18
type textarea "g"
click at [274, 370] on pre "F#m G" at bounding box center [523, 362] width 609 height 18
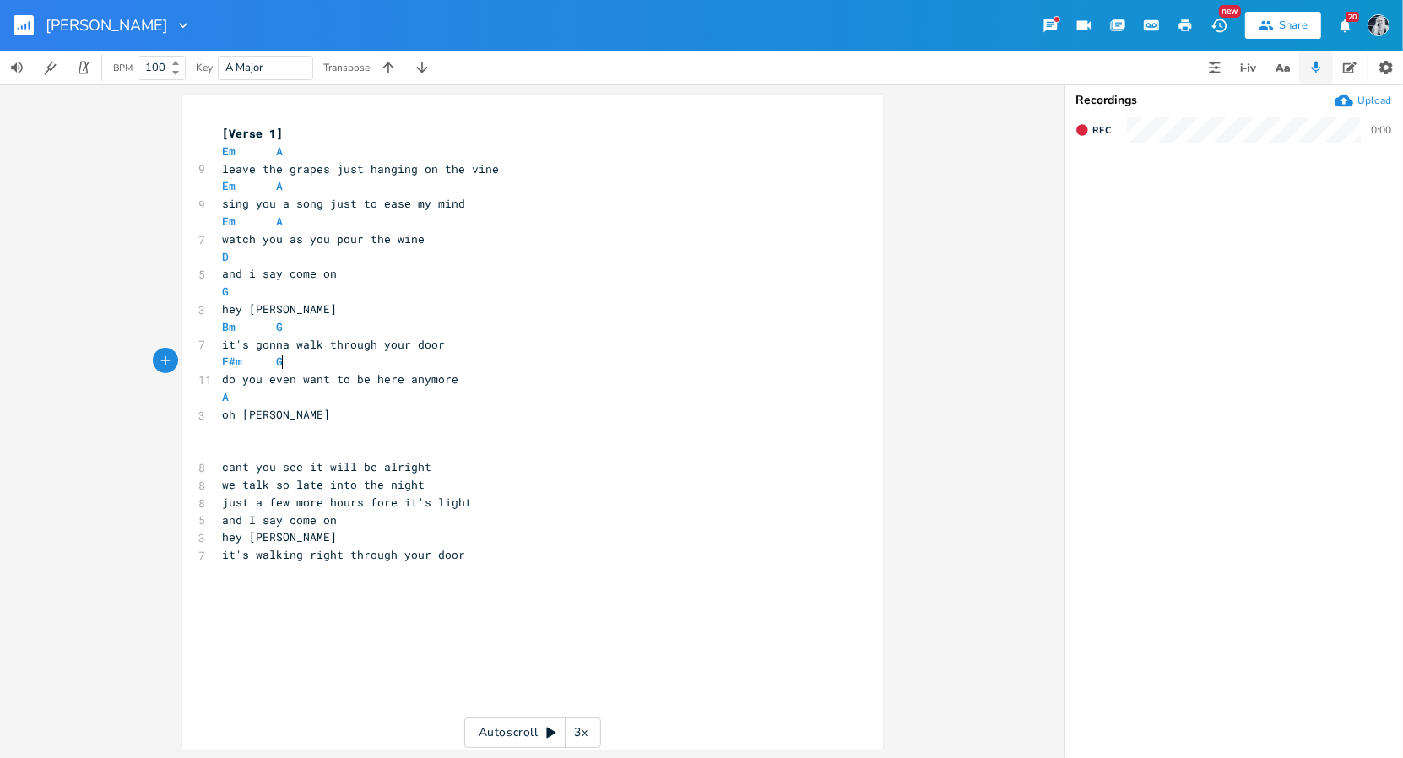
click at [240, 397] on span at bounding box center [240, 397] width 20 height 18
type textarea "g"
type textarea "d"
click at [349, 471] on span "cant you see it will be alright" at bounding box center [327, 466] width 209 height 15
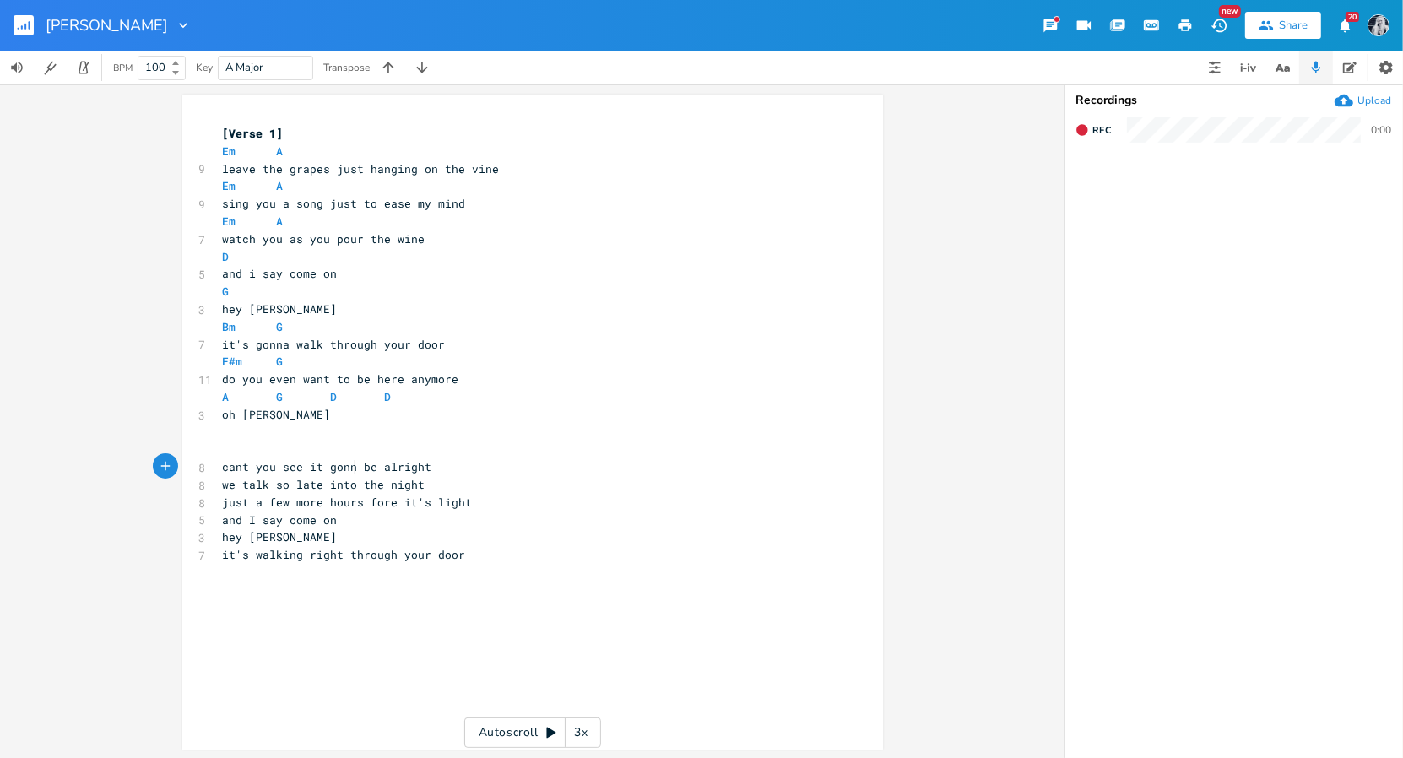
type textarea "gonna"
click at [474, 504] on pre "just a few more hours fore it's light" at bounding box center [523, 503] width 609 height 18
click at [457, 557] on pre "it's walking right through your door" at bounding box center [523, 555] width 609 height 18
type textarea "c"
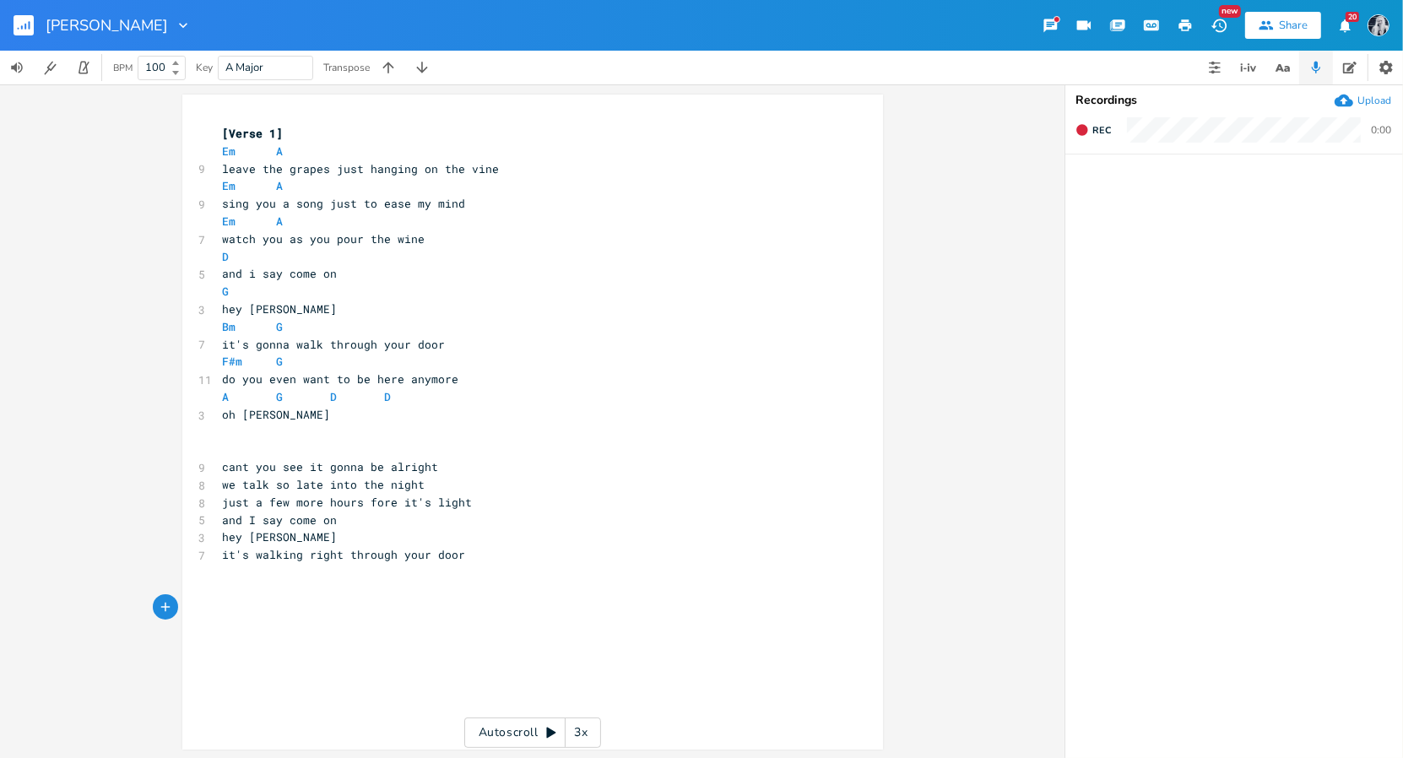
scroll to position [0, 4]
type textarea "bm"
type textarea "a"
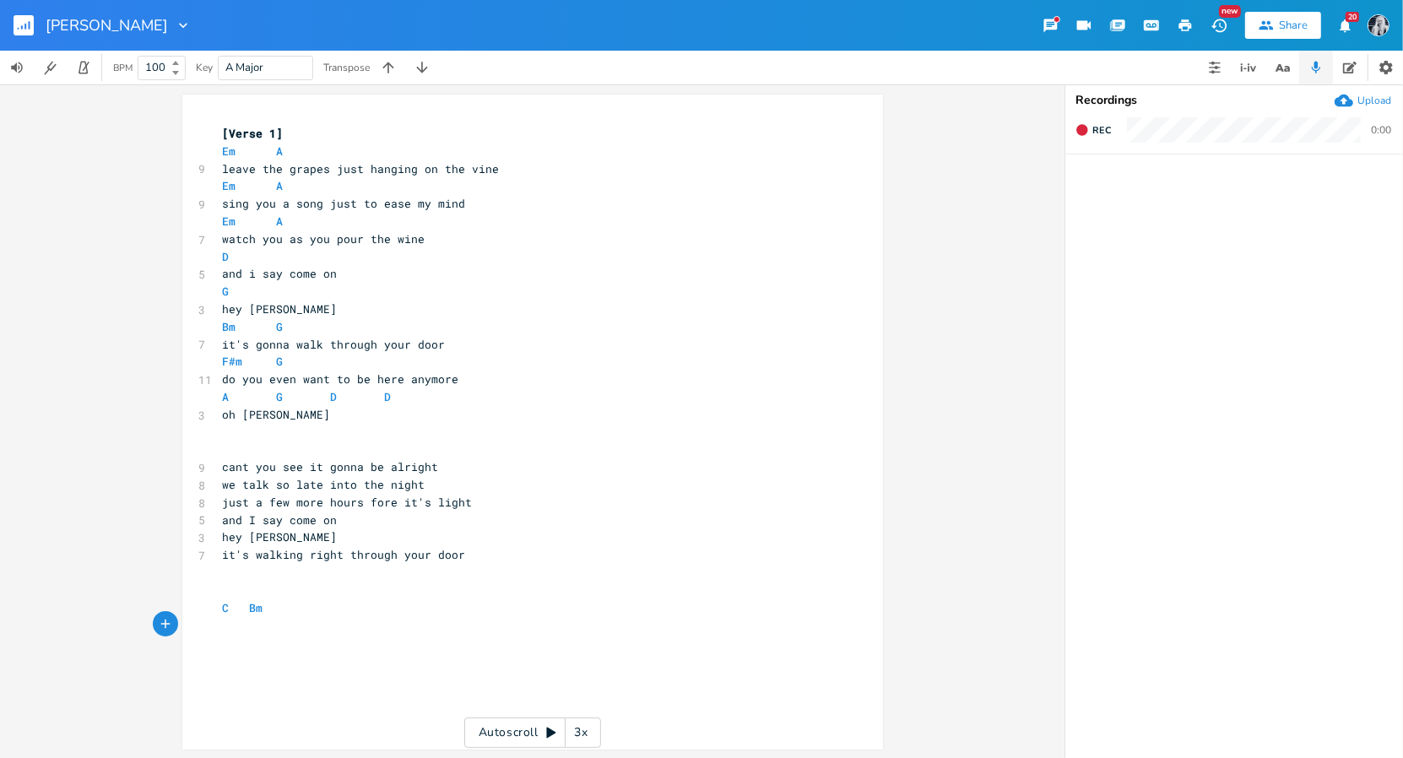
type textarea "c"
type textarea "bm"
type textarea "g"
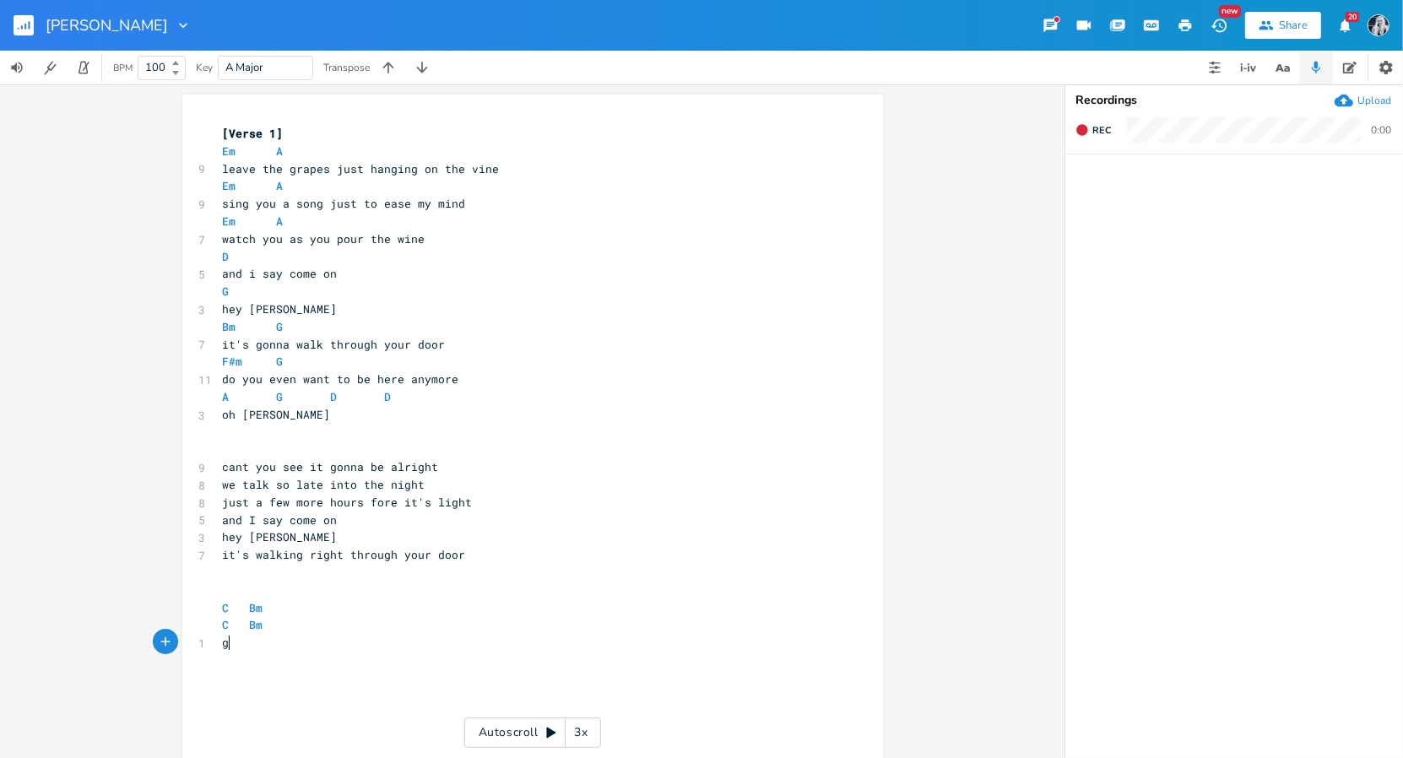
scroll to position [0, 6]
click at [263, 627] on span at bounding box center [270, 625] width 14 height 18
type textarea "a"
click at [234, 641] on pre "G" at bounding box center [523, 643] width 609 height 18
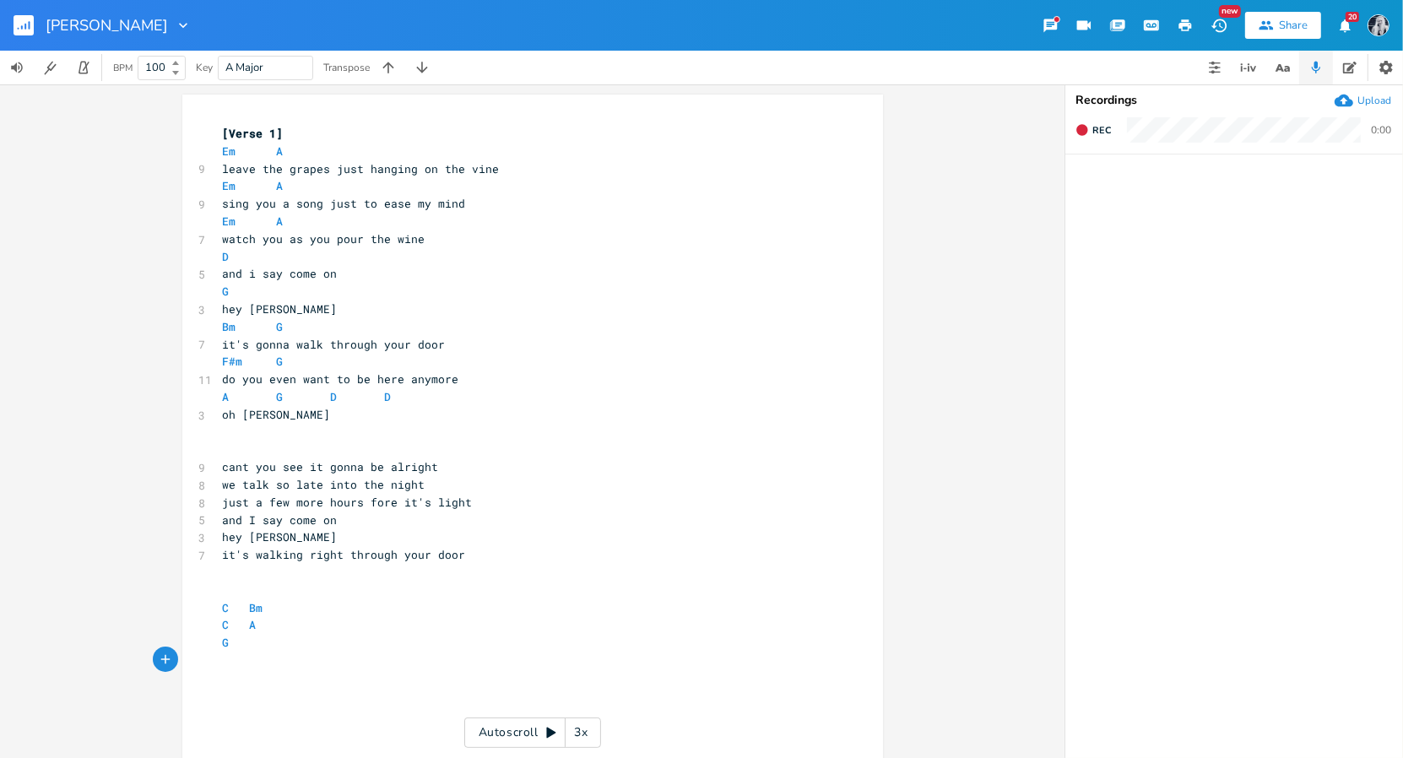
type textarea "a"
type textarea "c"
click at [448, 382] on pre "do you even want to be here anymore" at bounding box center [523, 380] width 609 height 18
type textarea "A"
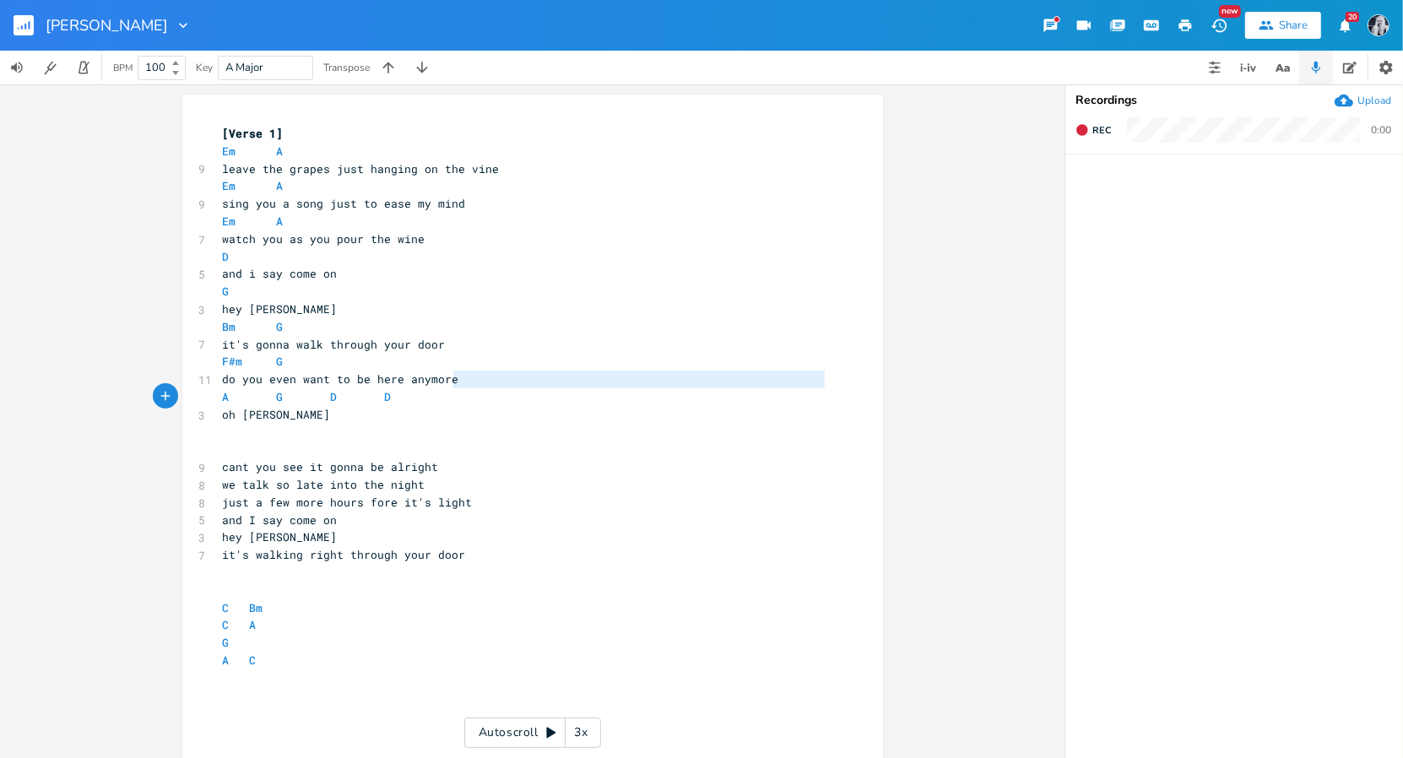
type textarea "do you even want to be here anymore"
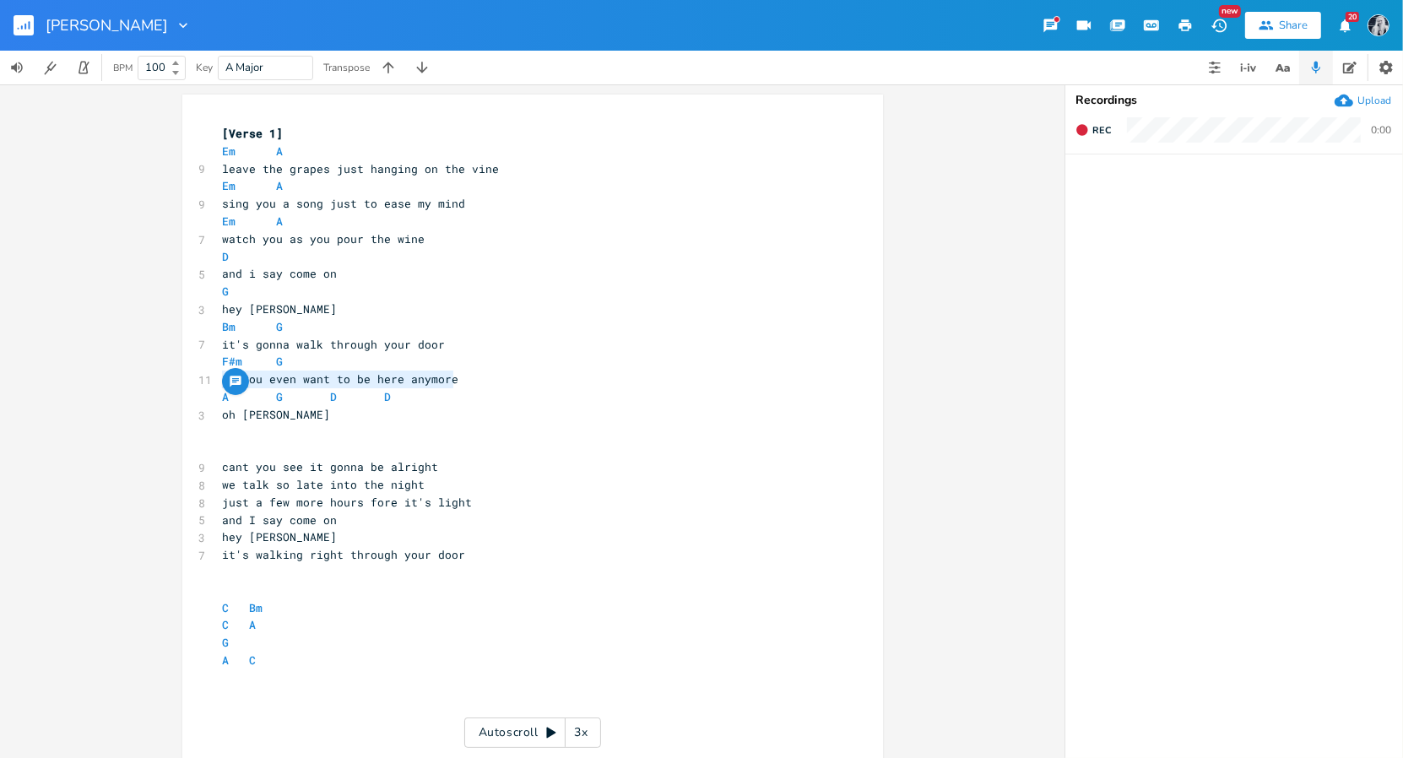
drag, startPoint x: 452, startPoint y: 379, endPoint x: 207, endPoint y: 386, distance: 244.9
click at [219, 386] on div "11 do you even want to be here anymore" at bounding box center [523, 380] width 609 height 18
click at [281, 424] on pre "​" at bounding box center [523, 433] width 609 height 18
click at [230, 380] on pre "​" at bounding box center [523, 380] width 609 height 18
type textarea "across the marble on thef"
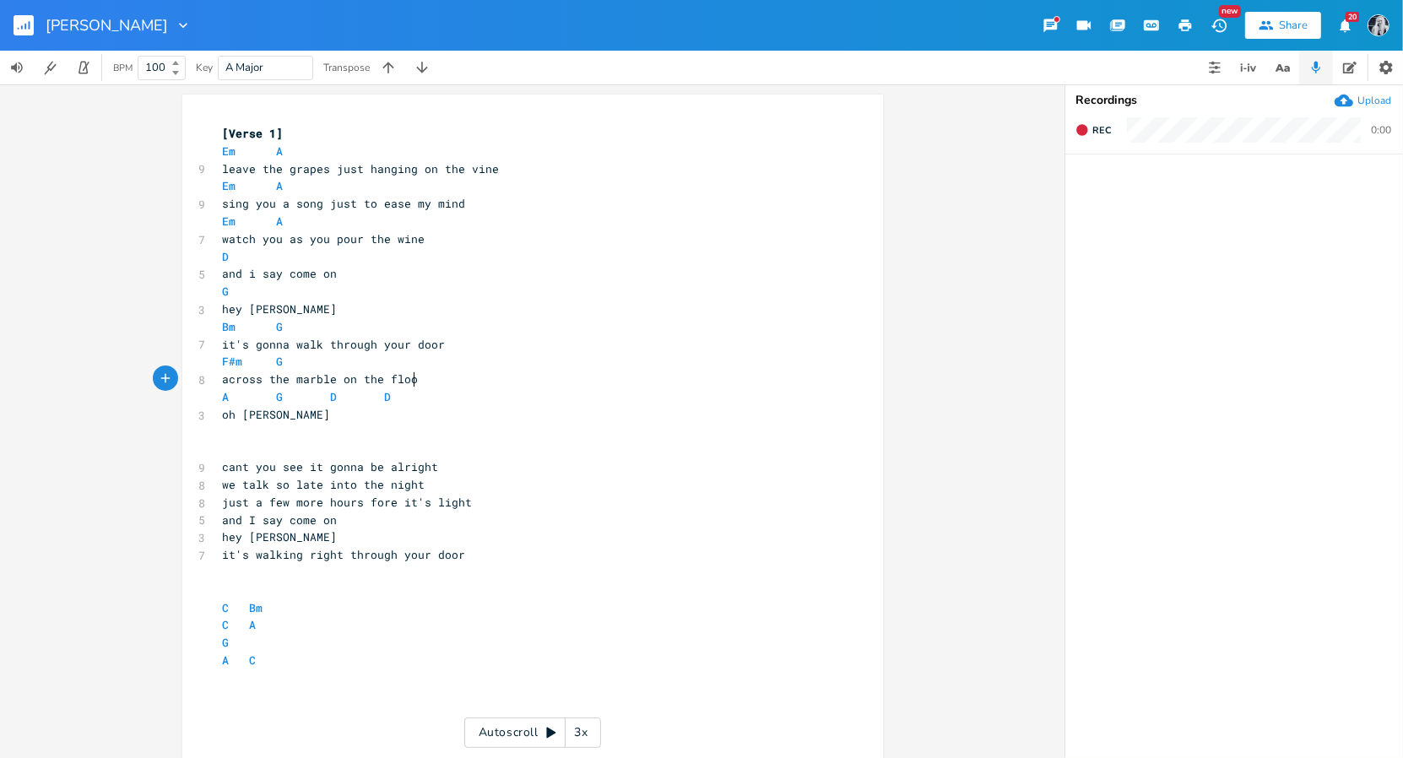
type textarea "floor"
click at [219, 385] on pre "across the marble on the floor" at bounding box center [523, 380] width 609 height 18
type textarea "walk"
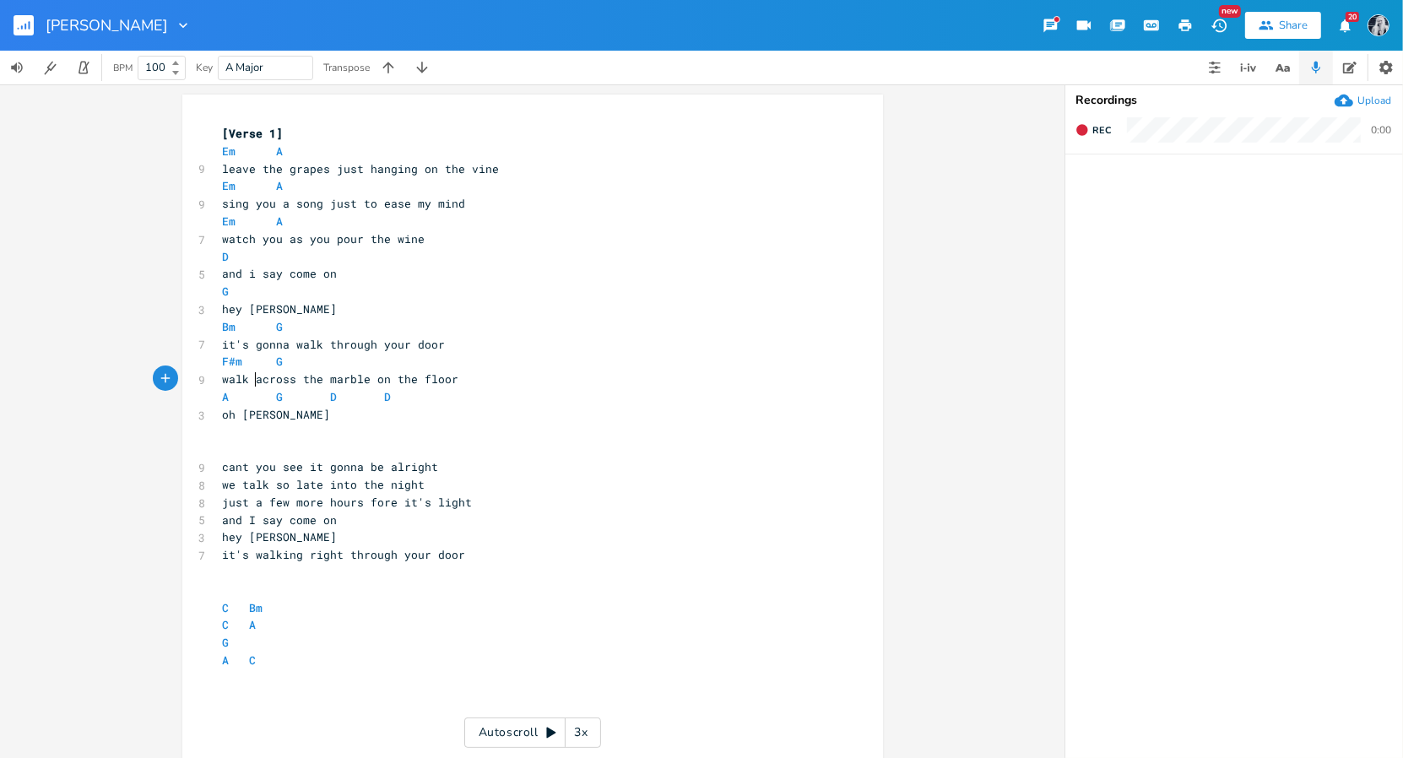
click at [223, 440] on pre "​" at bounding box center [523, 433] width 609 height 18
click at [279, 417] on pre "oh [PERSON_NAME]" at bounding box center [523, 415] width 609 height 18
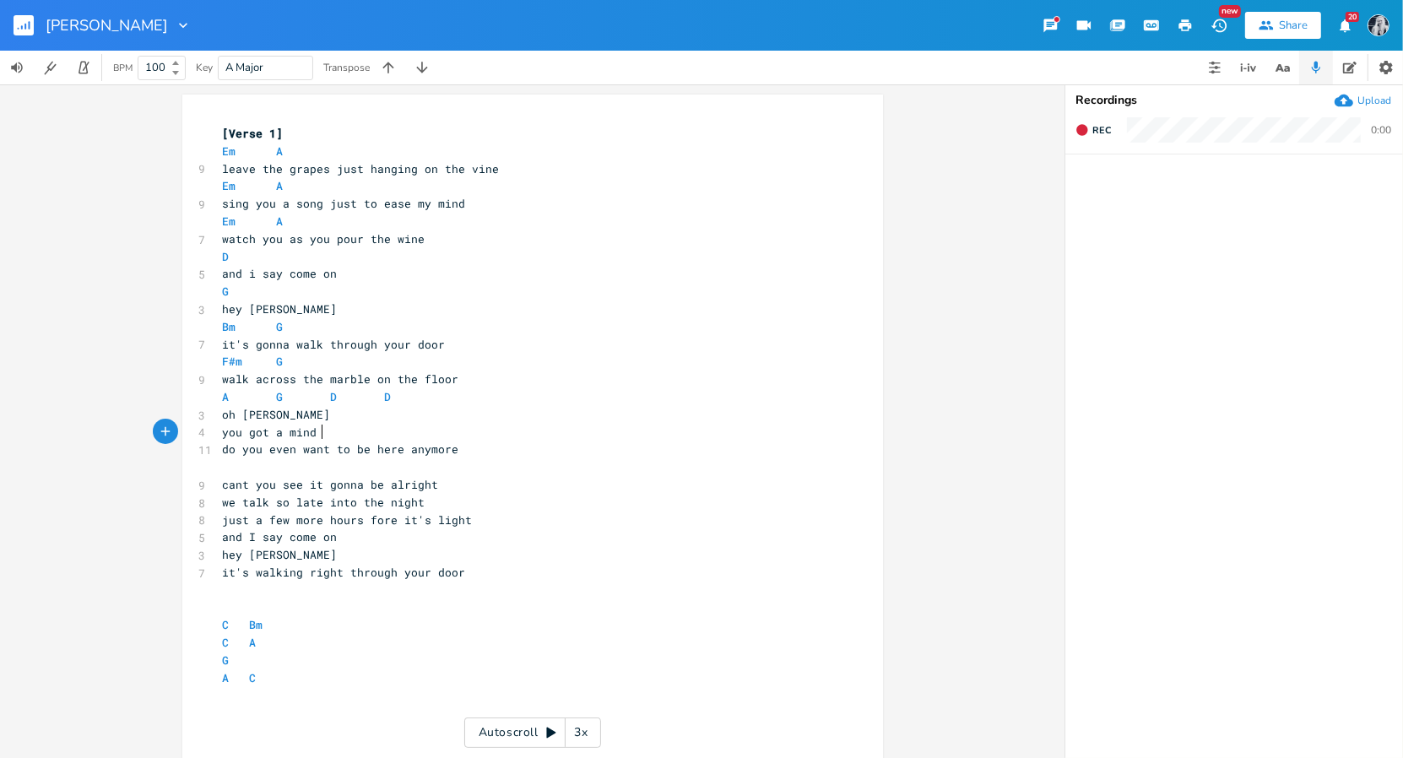
scroll to position [0, 76]
type textarea "you got a mind to sa"
type textarea "tay"
click at [357, 453] on span "do you even want to be here anymore" at bounding box center [341, 448] width 236 height 15
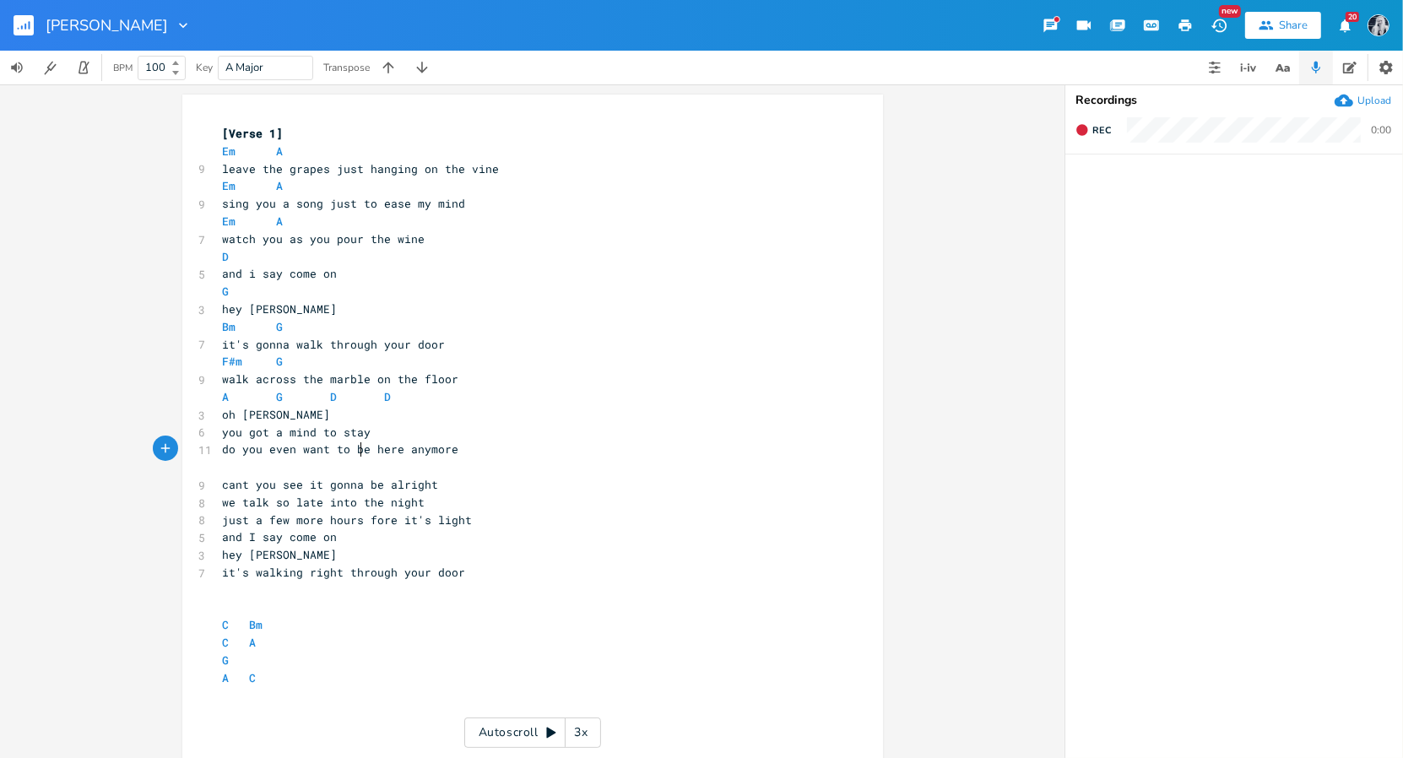
click at [357, 453] on span "do you even want to be here anymore" at bounding box center [341, 448] width 236 height 15
type textarea "do you even want to be here anymore"
click at [357, 453] on span "do you even want to be here anymore" at bounding box center [341, 448] width 236 height 15
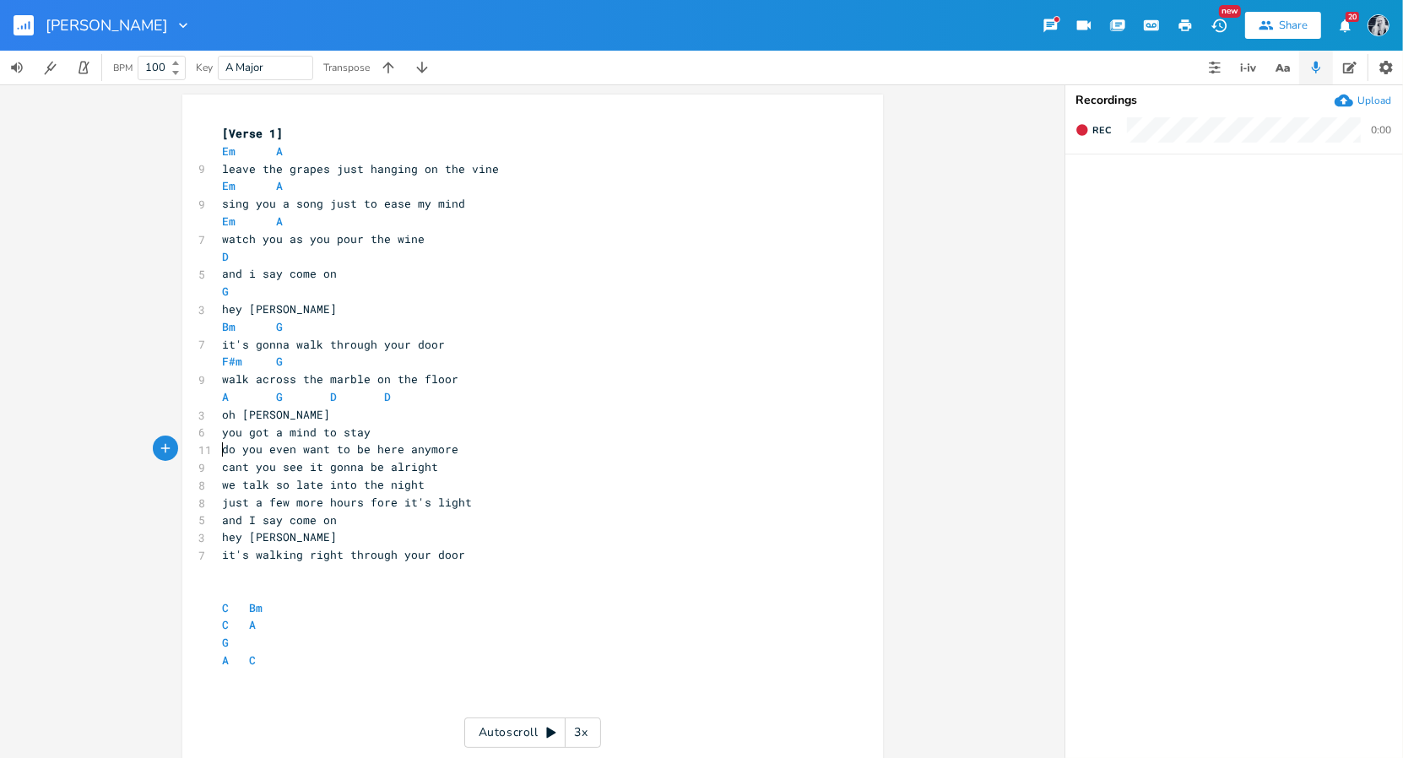
click at [387, 433] on pre "you got a mind to stay" at bounding box center [523, 433] width 609 height 18
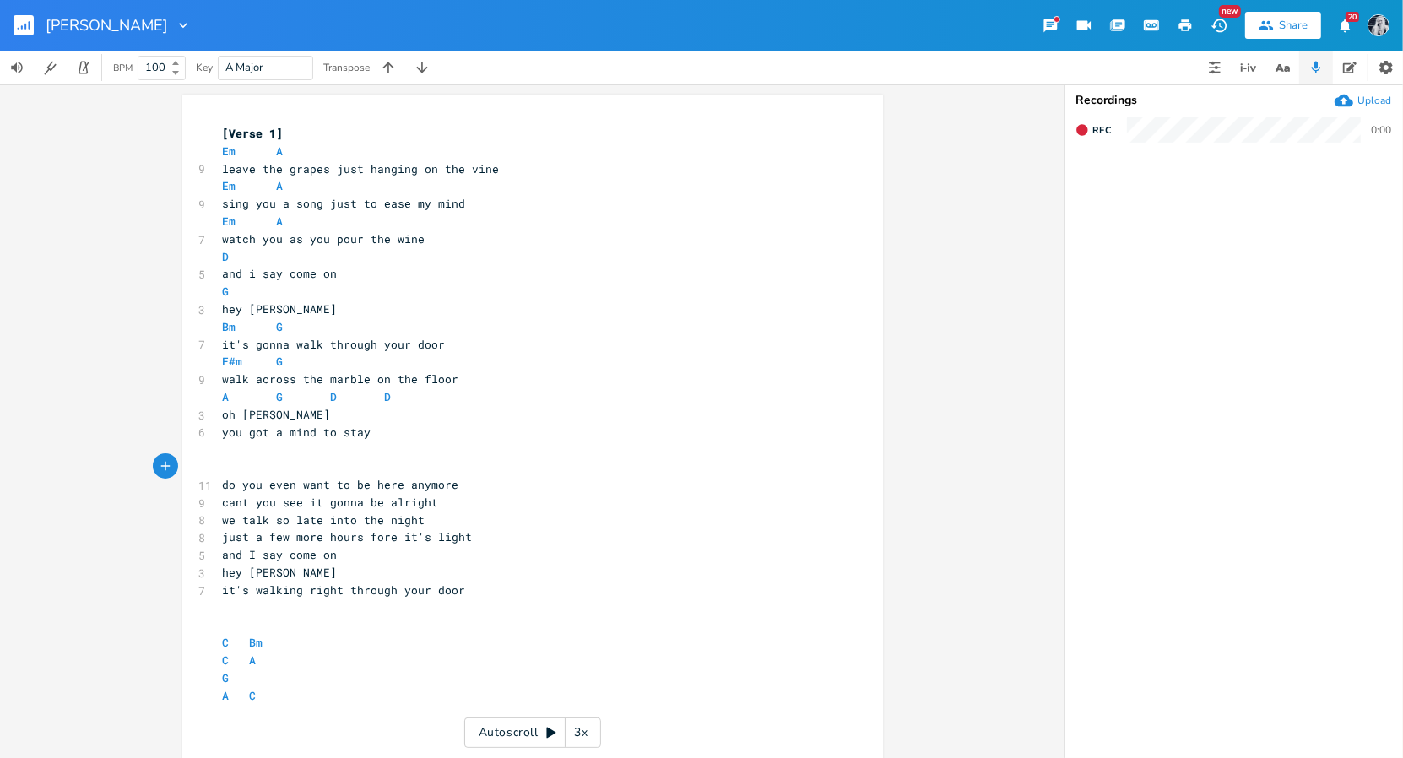
click at [223, 434] on span "you got a mind to stay" at bounding box center [297, 432] width 149 height 15
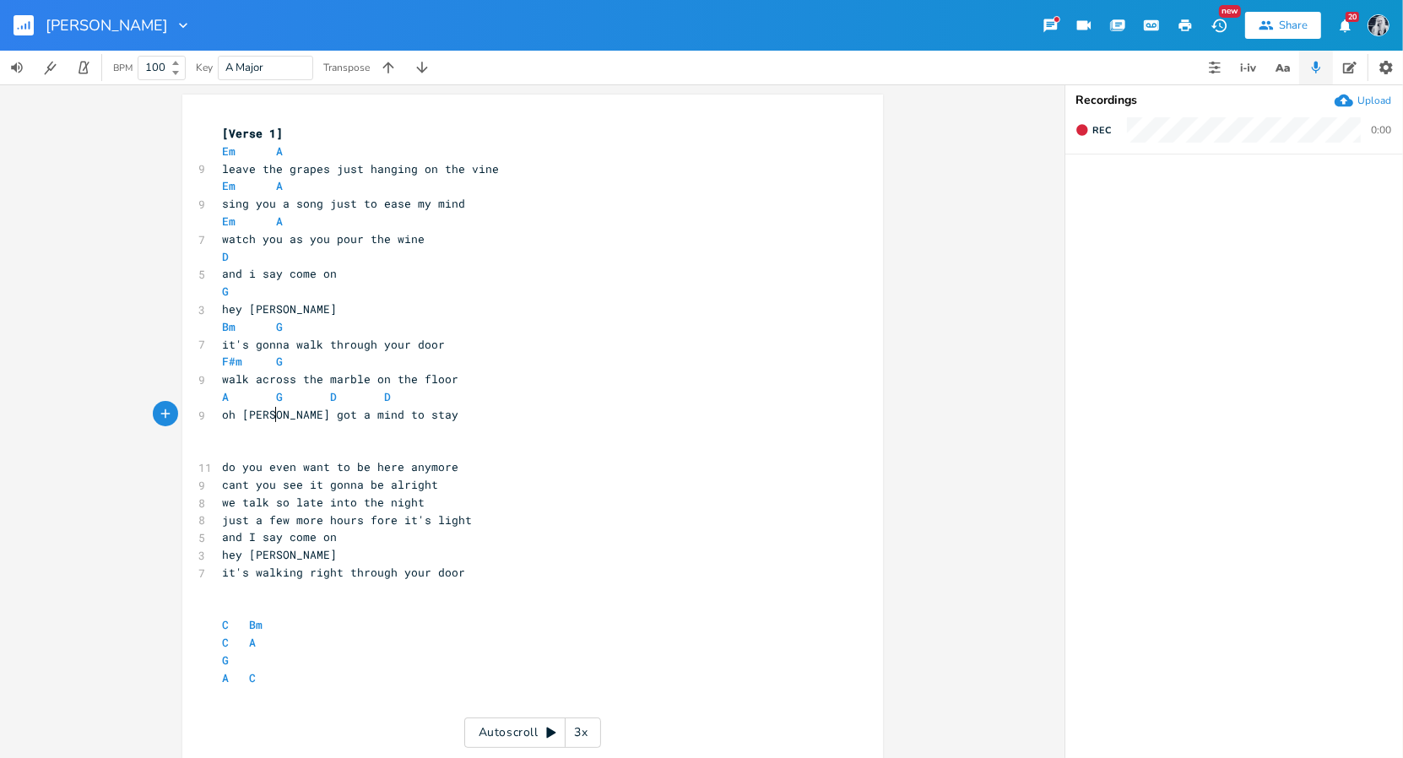
scroll to position [0, 2]
type textarea "if"
click at [333, 467] on span "do you even want to be here anymore" at bounding box center [341, 466] width 236 height 15
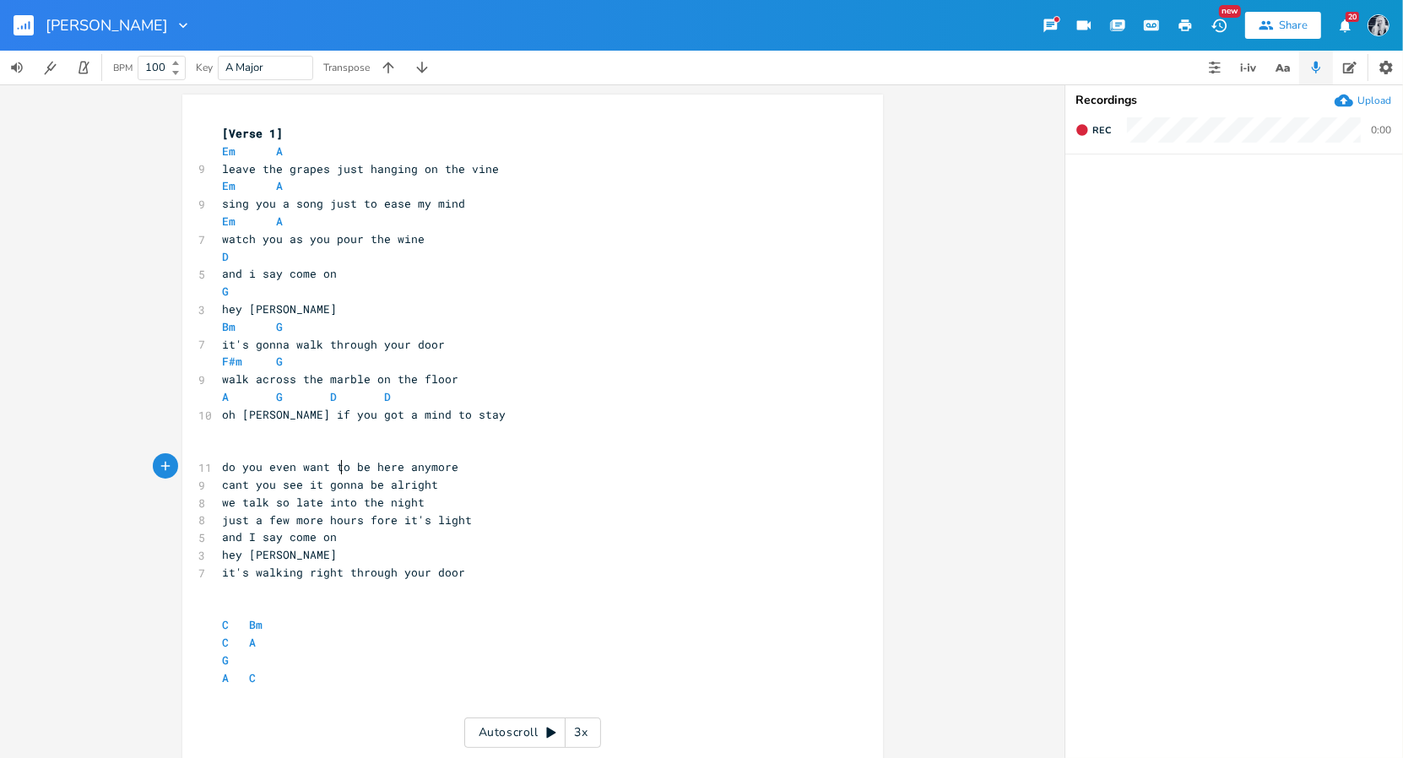
click at [333, 467] on span "do you even want to be here anymore" at bounding box center [341, 466] width 236 height 15
type textarea "do you even want to be here anymore"
click at [474, 557] on pre "it's walking right through your door" at bounding box center [523, 555] width 609 height 18
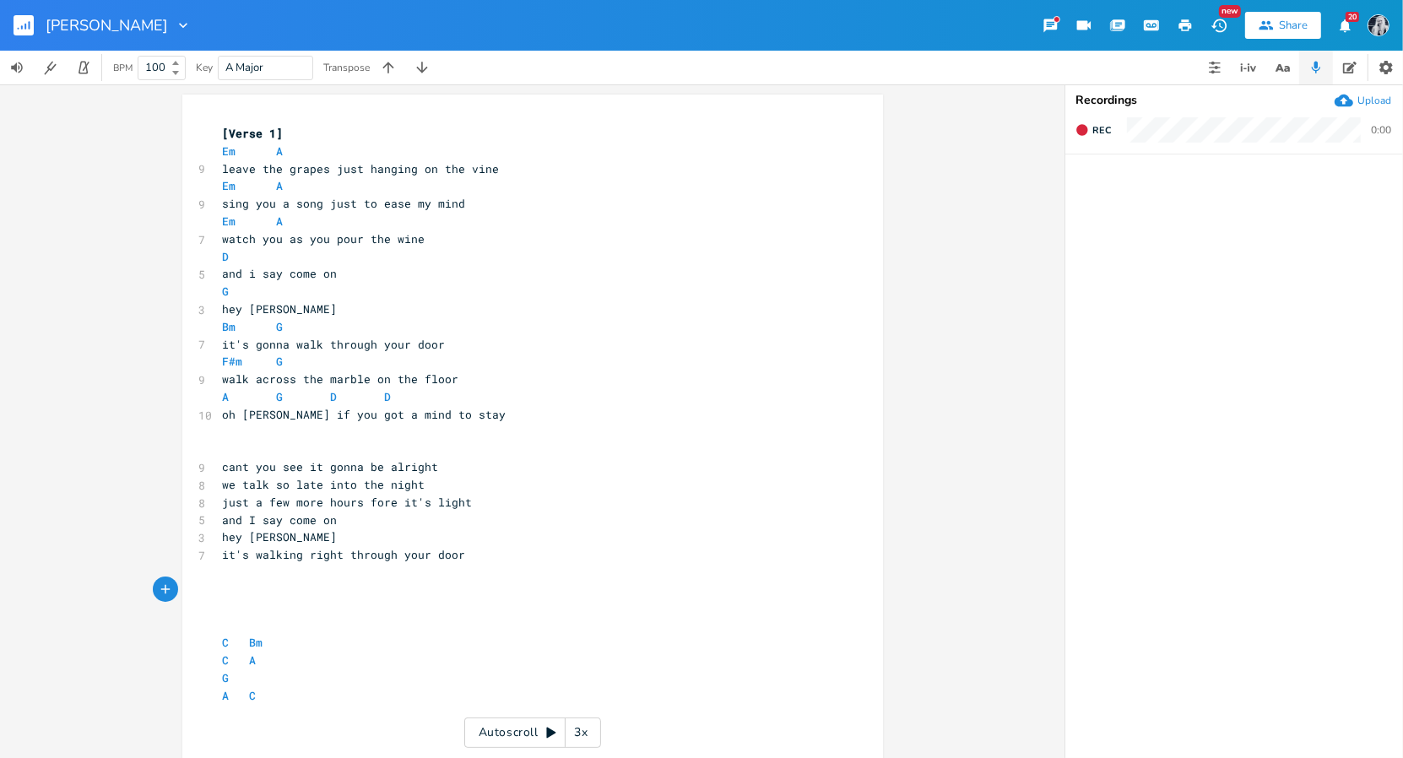
click at [477, 555] on pre "it's walking right through your door" at bounding box center [523, 555] width 609 height 18
type textarea "foot"
type textarea "it's walking cross the marble on the floor"
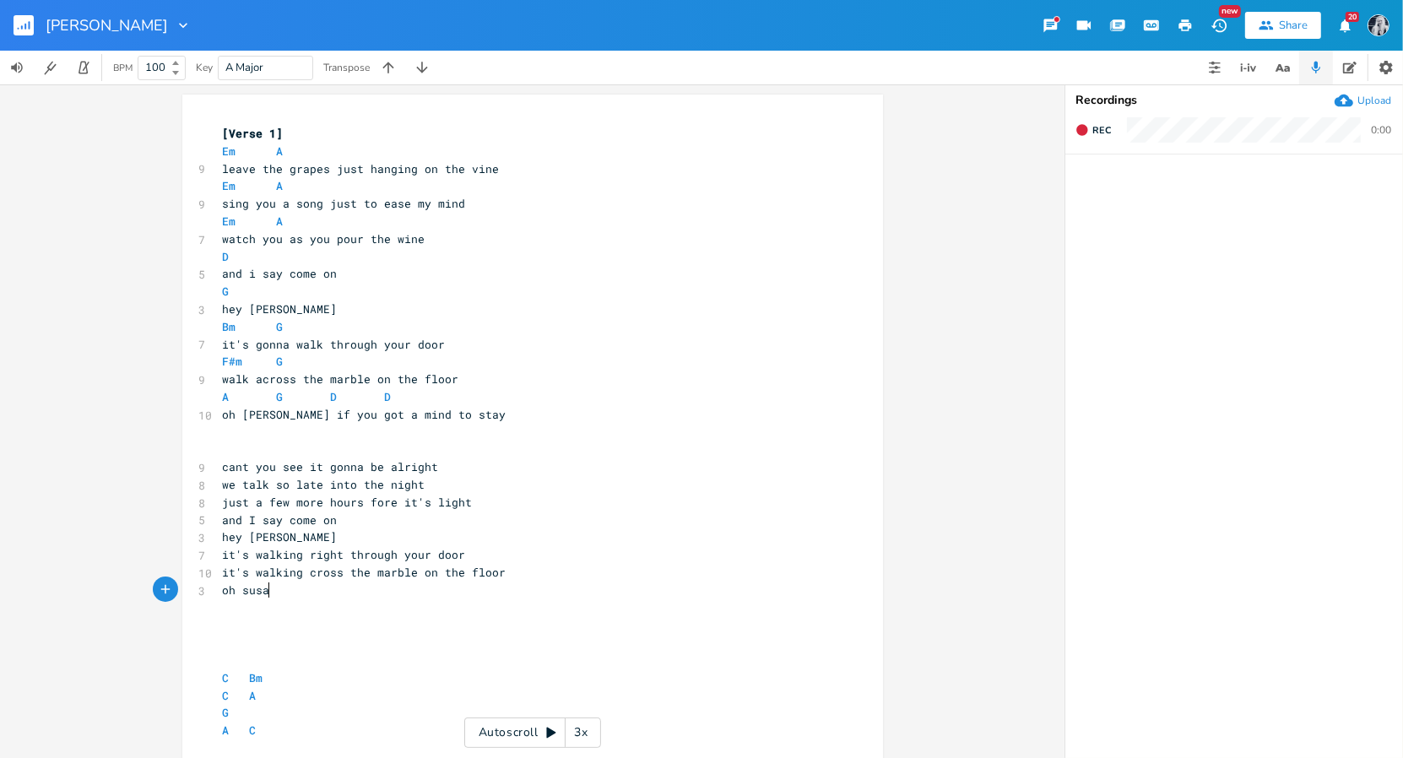
type textarea "oh [PERSON_NAME]"
type textarea "you got a mind to sa"
type textarea "tay"
type textarea "let"
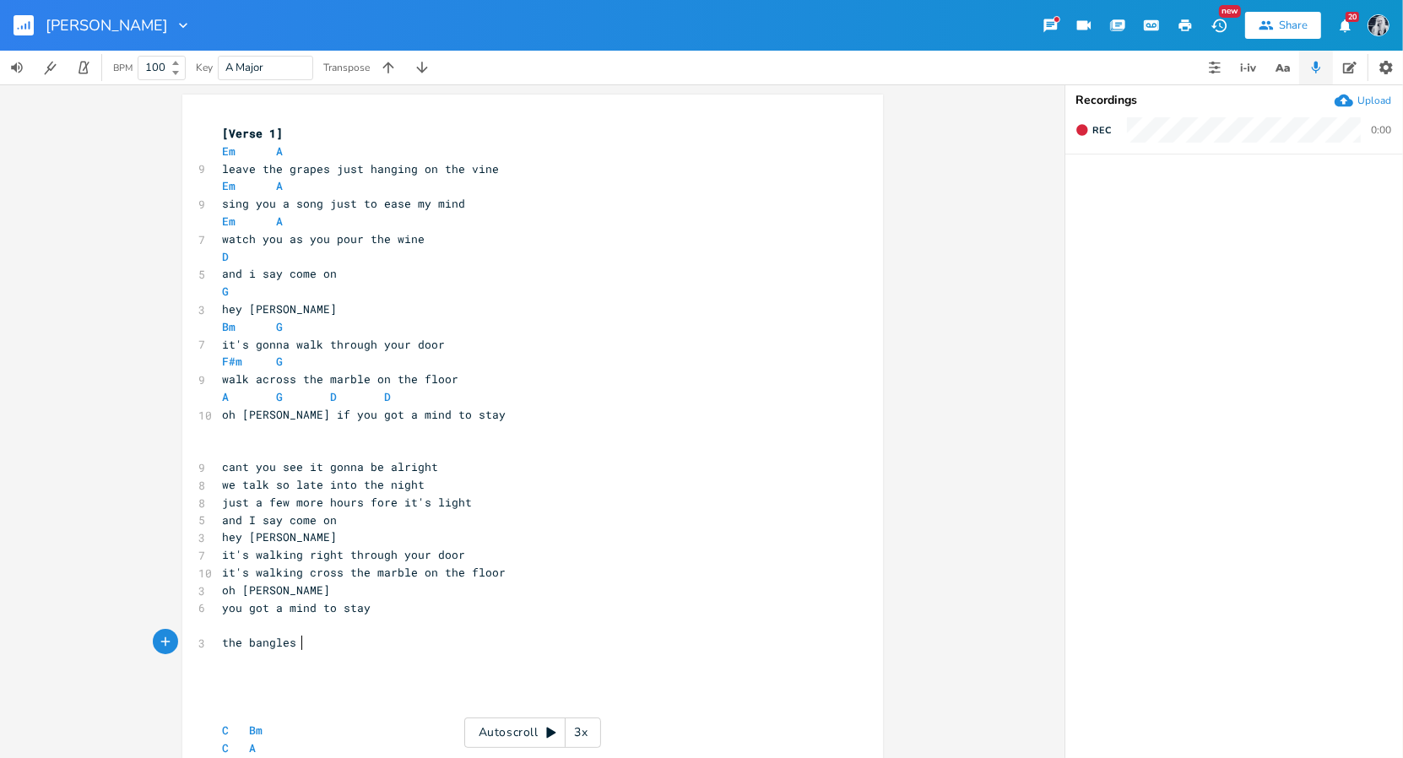
type textarea "the bangles o"
type textarea "at yor"
type textarea "ur writs"
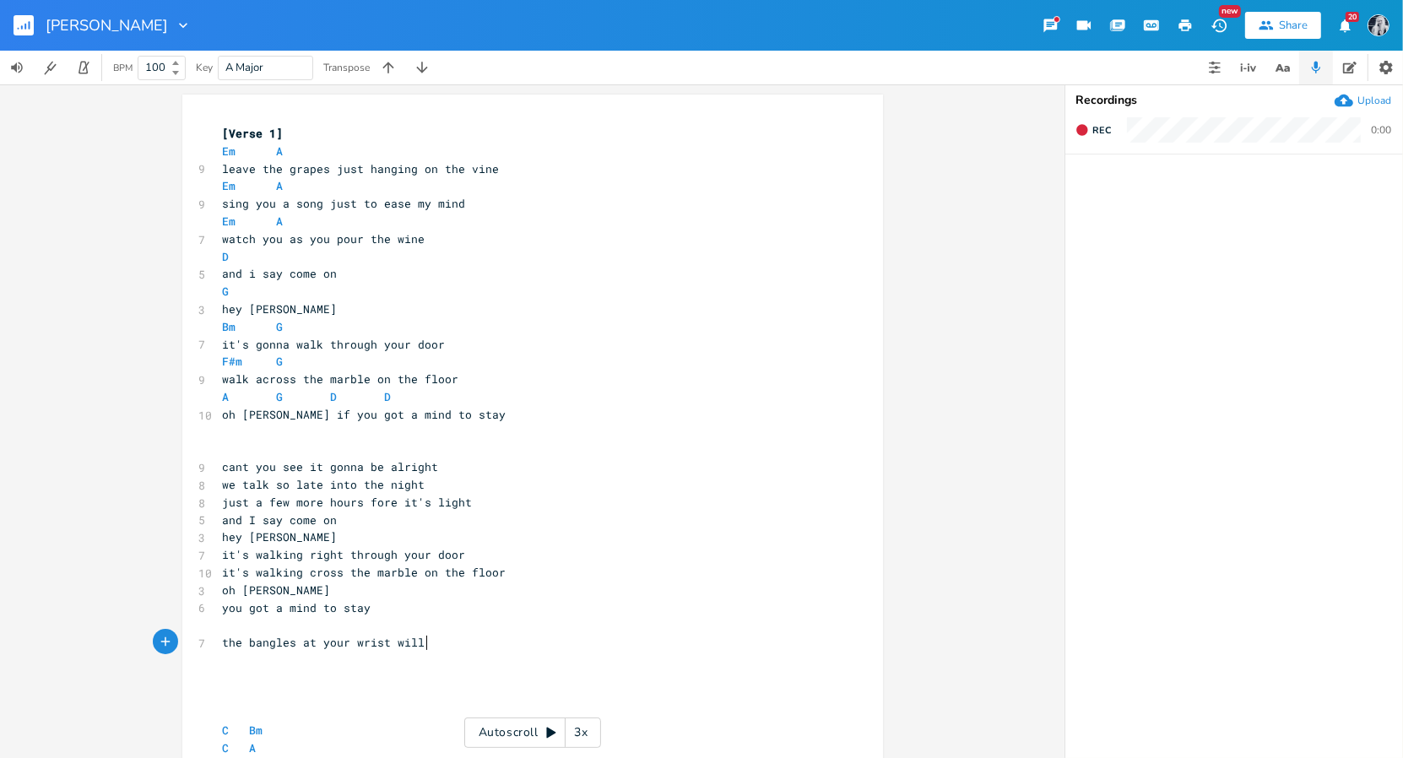
type textarea "st will w"
type textarea "ring"
type textarea "all the work"
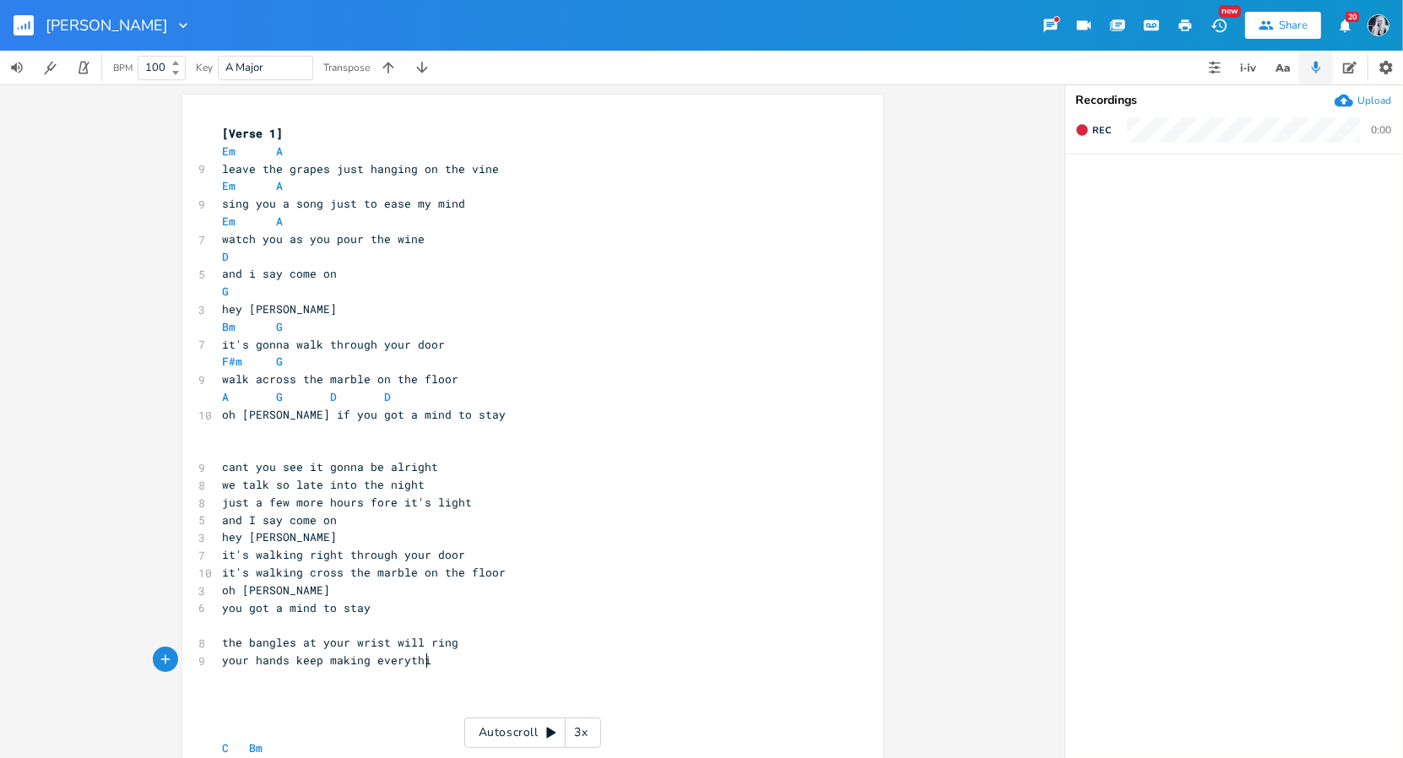
type textarea "your hands keep making everything"
click at [452, 663] on pre "your hands keep making everything" at bounding box center [523, 661] width 609 height 18
type textarea "gold dust settled in the beams"
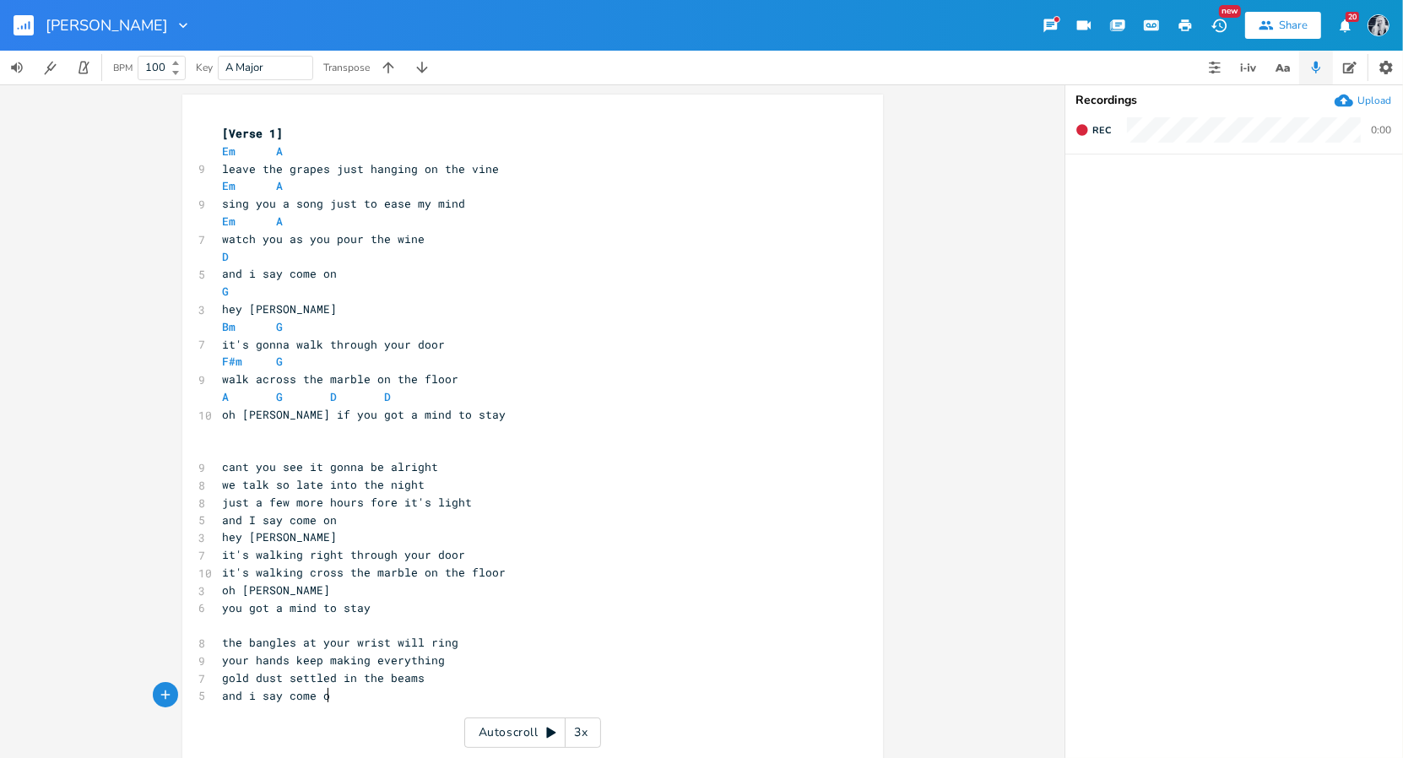
type textarea "and i say come on"
type textarea "hey [PERSON_NAME]"
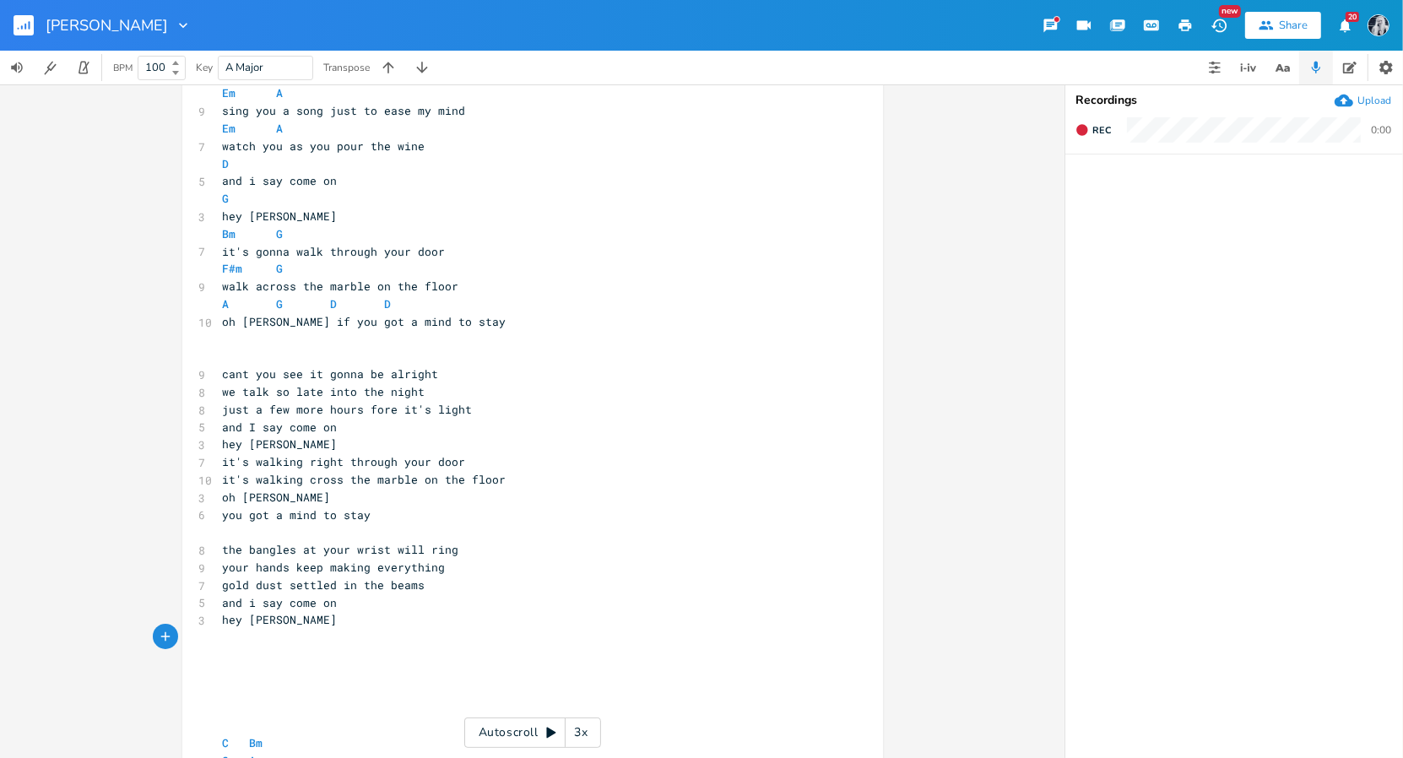
scroll to position [95, 0]
type textarea "i see it walking through your door"
